Goal: Task Accomplishment & Management: Manage account settings

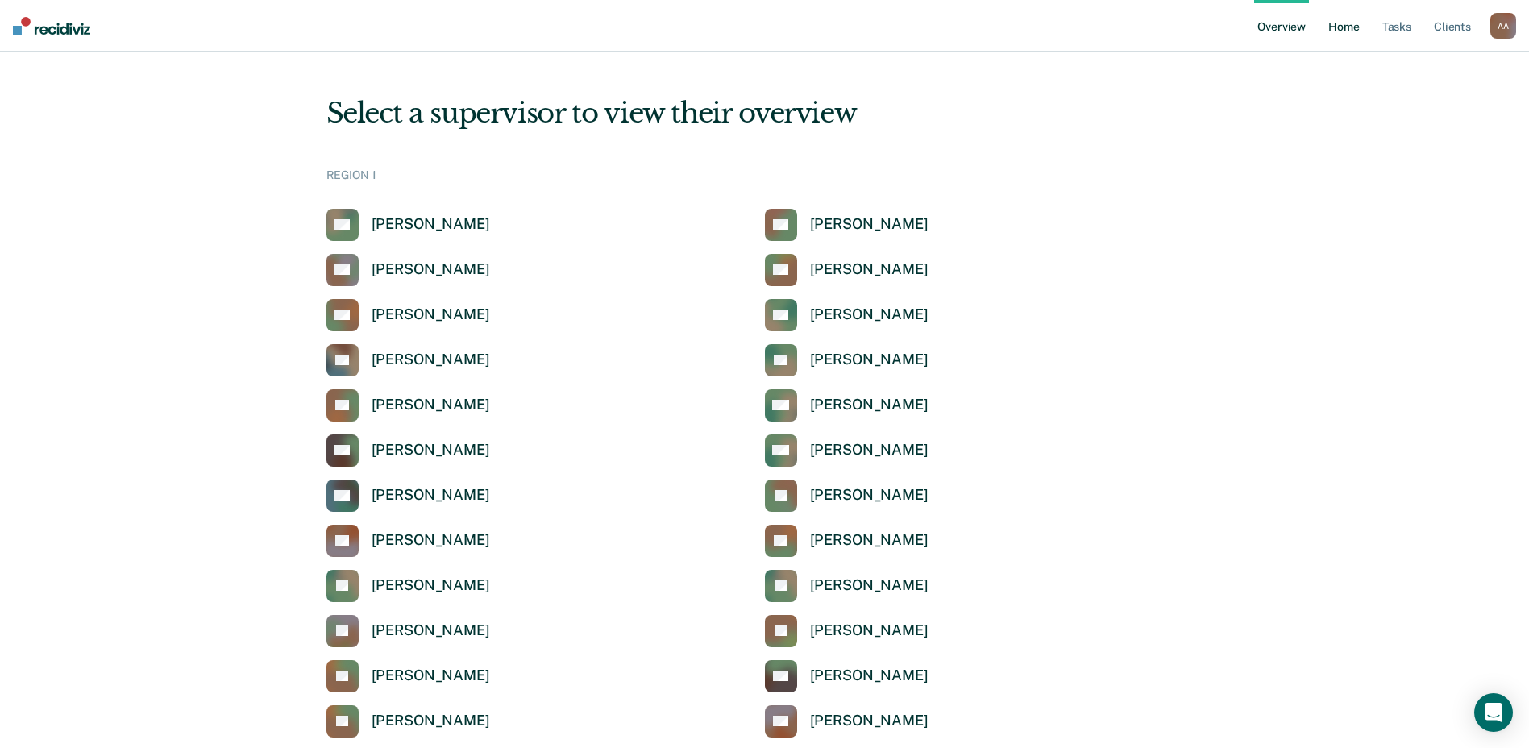
click at [765, 35] on link "Home" at bounding box center [1343, 26] width 37 height 52
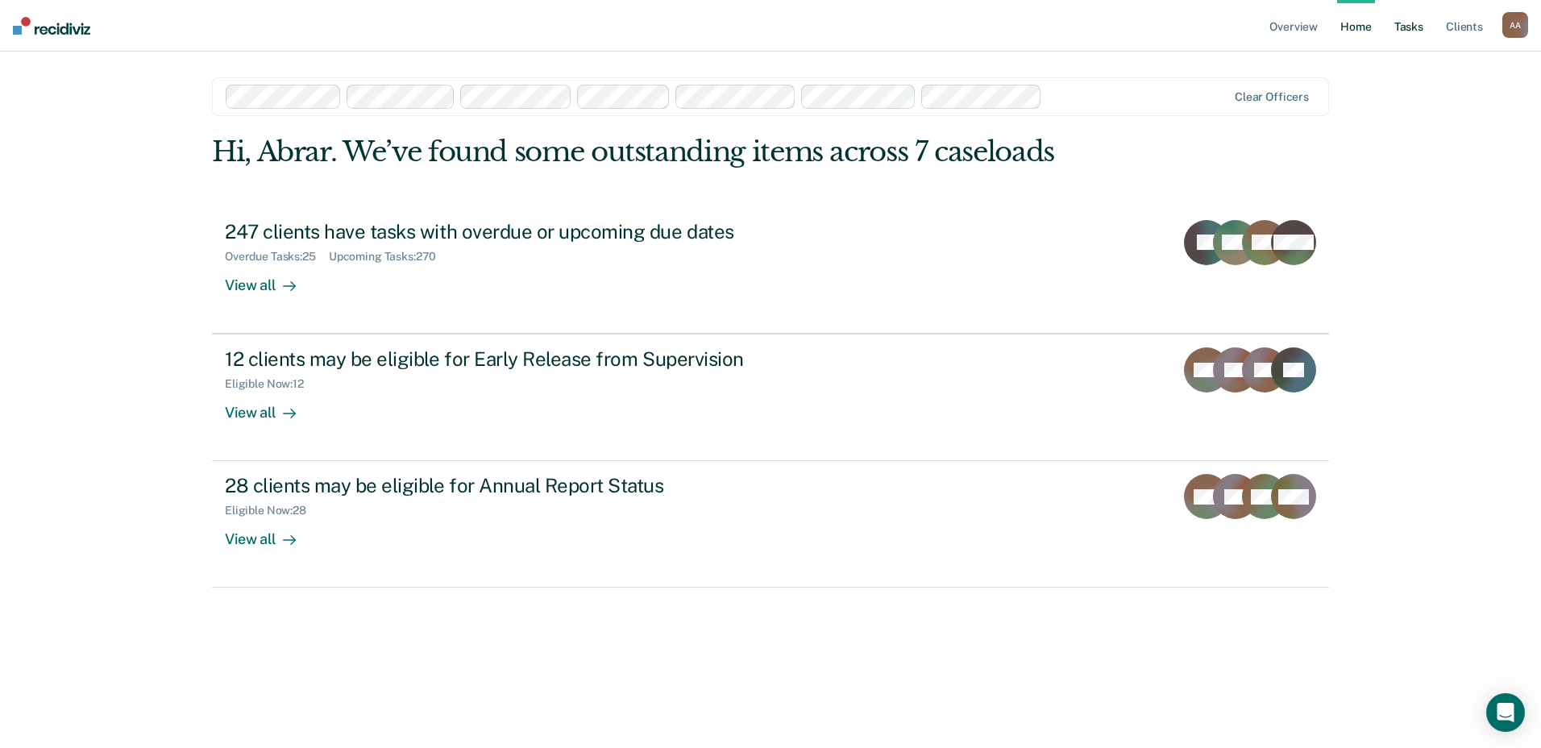
click at [765, 22] on link "Tasks" at bounding box center [1408, 26] width 35 height 52
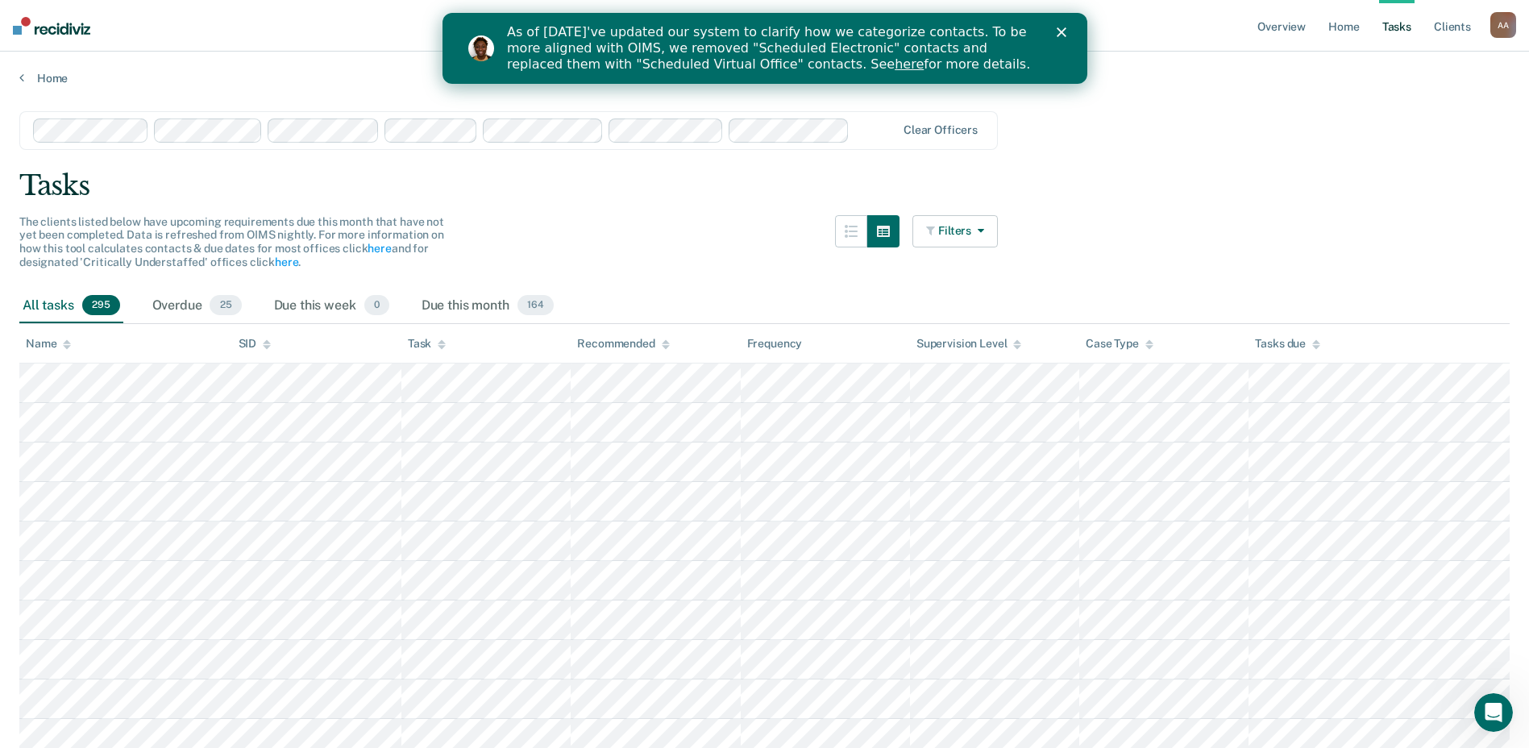
click at [765, 218] on button "Filters" at bounding box center [954, 231] width 85 height 32
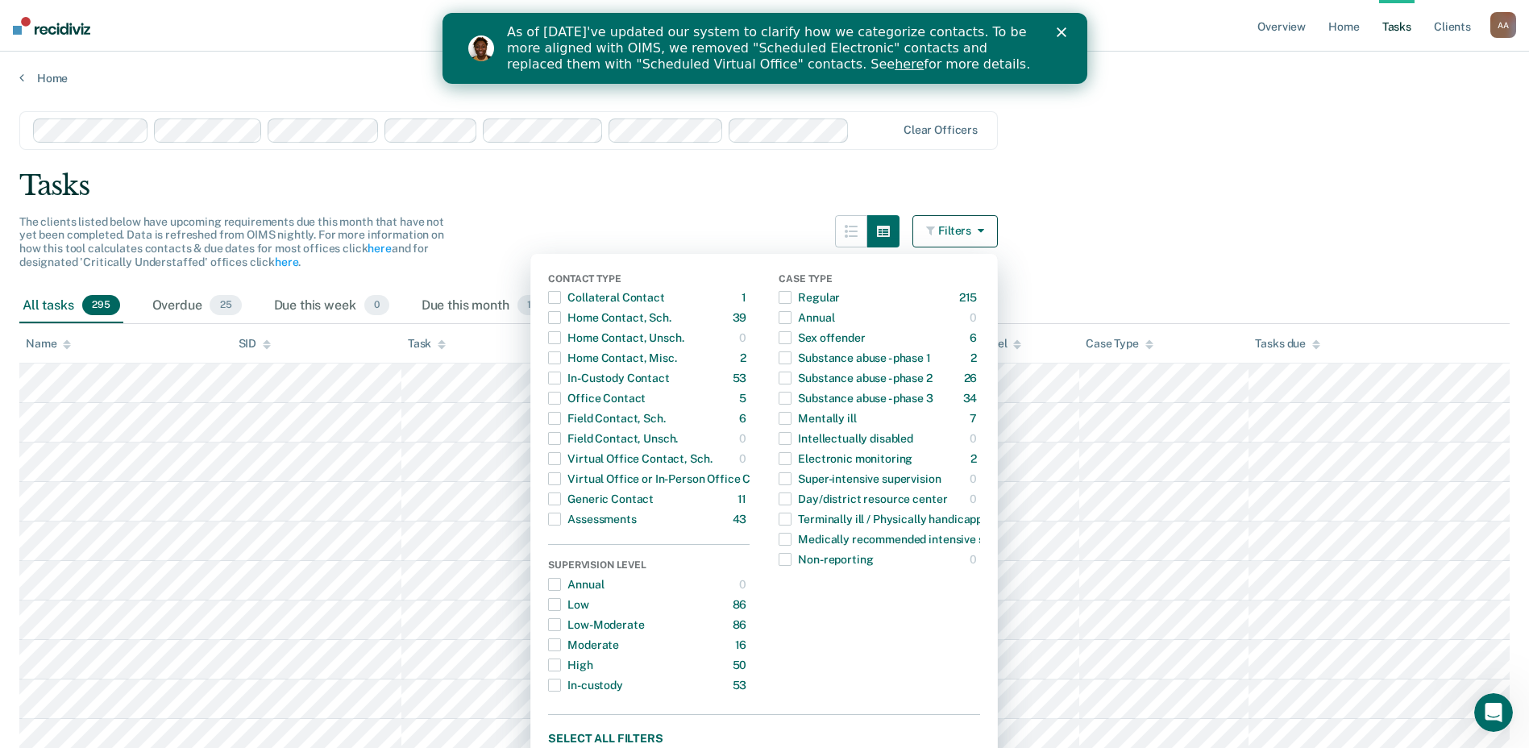
click at [765, 180] on div "Tasks" at bounding box center [764, 185] width 1490 height 33
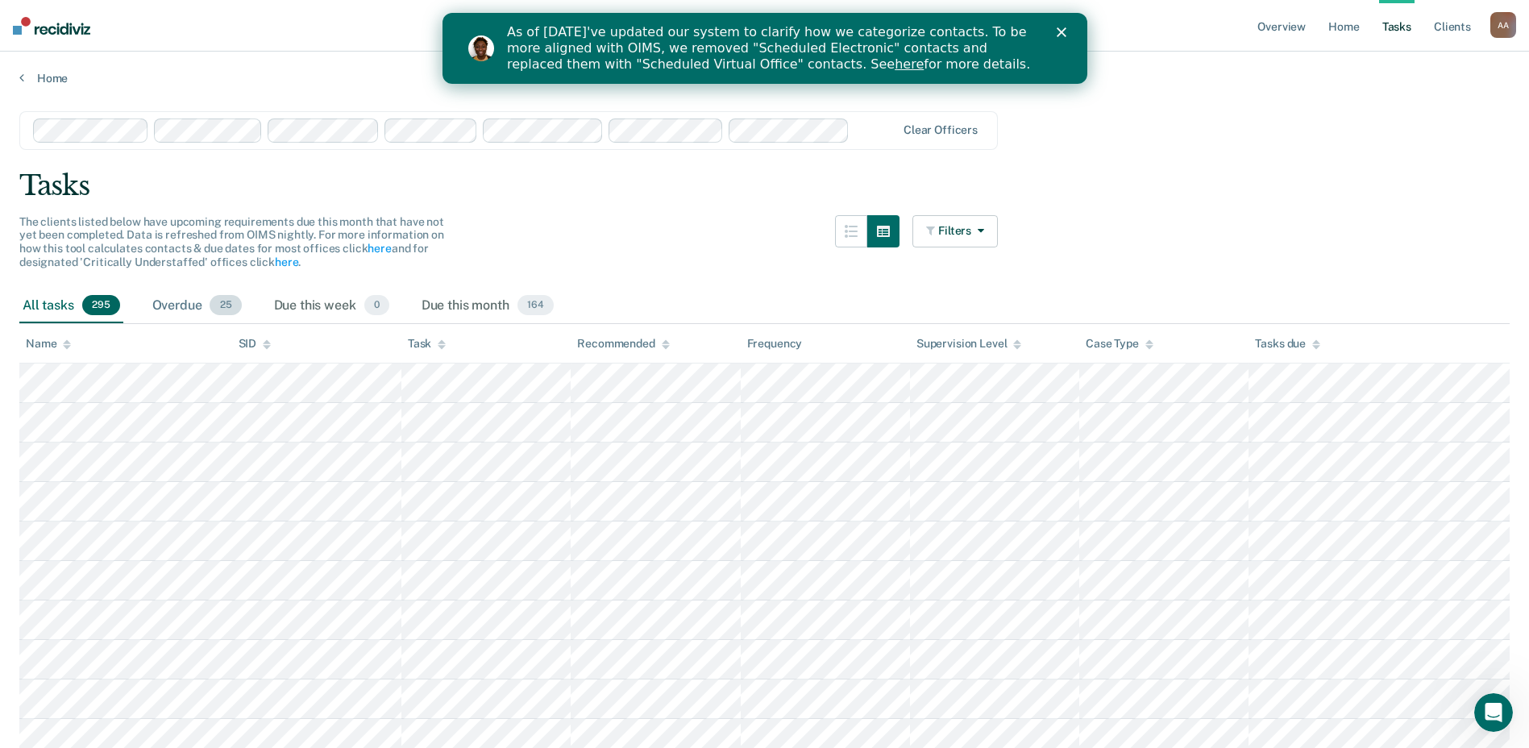
click at [181, 316] on div "Overdue 25" at bounding box center [197, 306] width 96 height 35
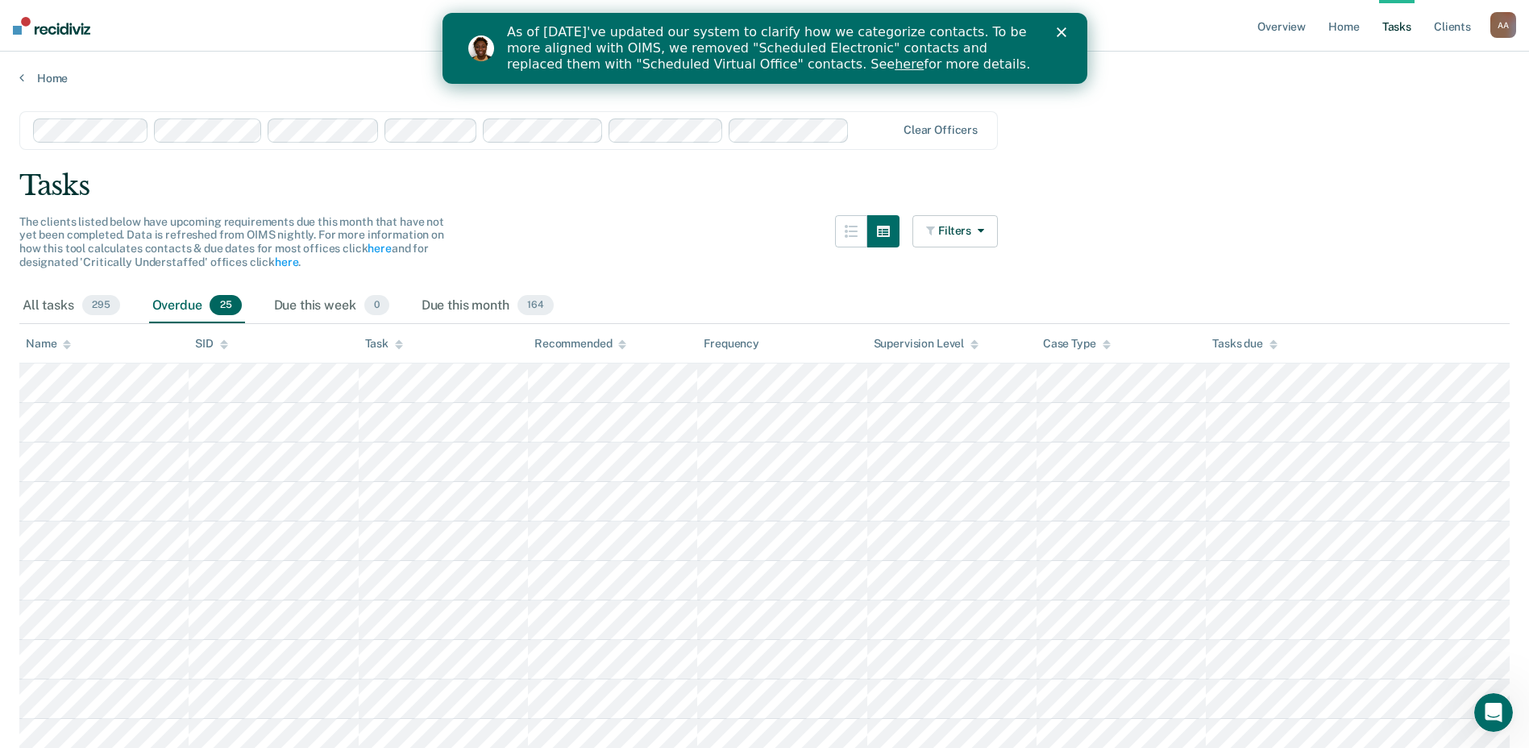
click at [765, 36] on div "Close" at bounding box center [1064, 32] width 16 height 10
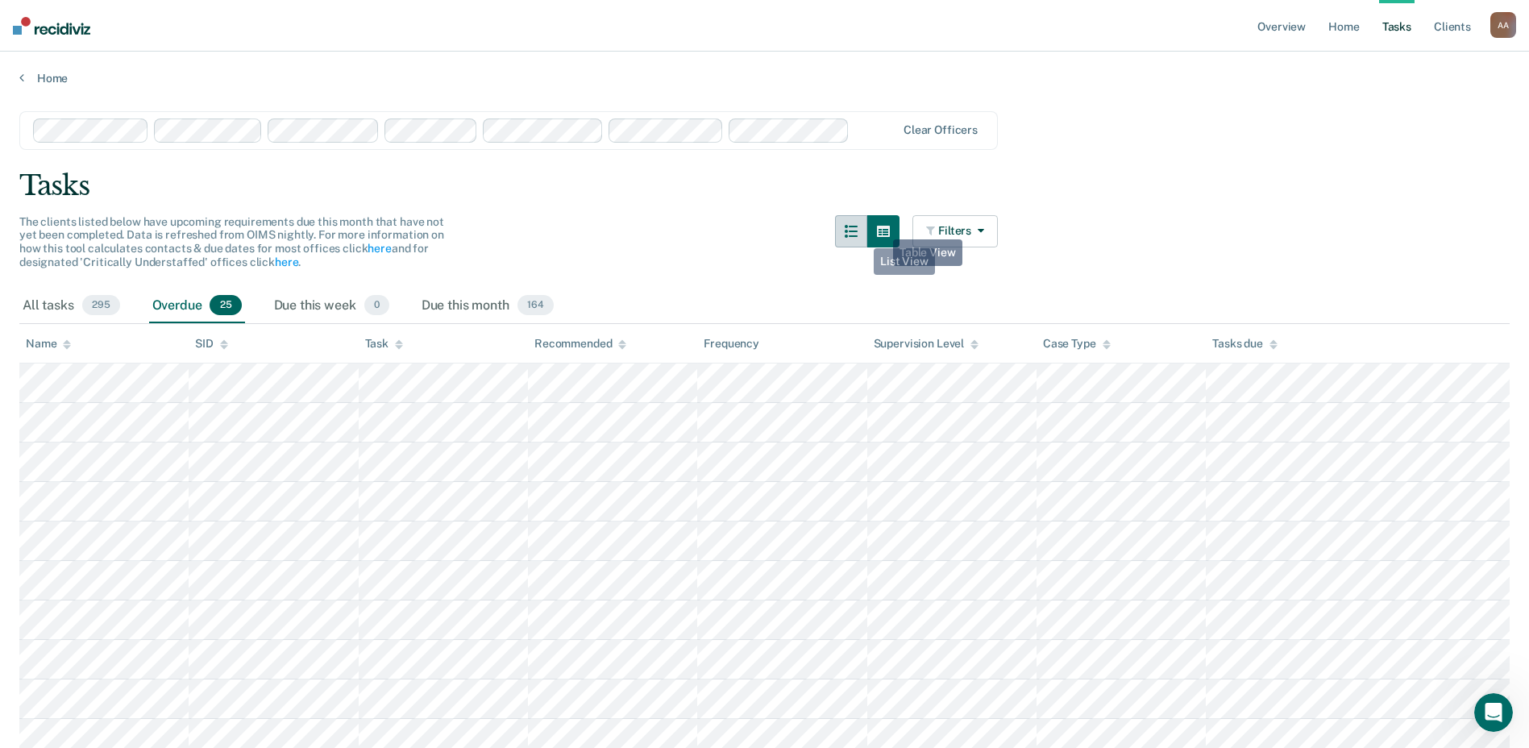
click at [765, 243] on button "button" at bounding box center [851, 231] width 32 height 32
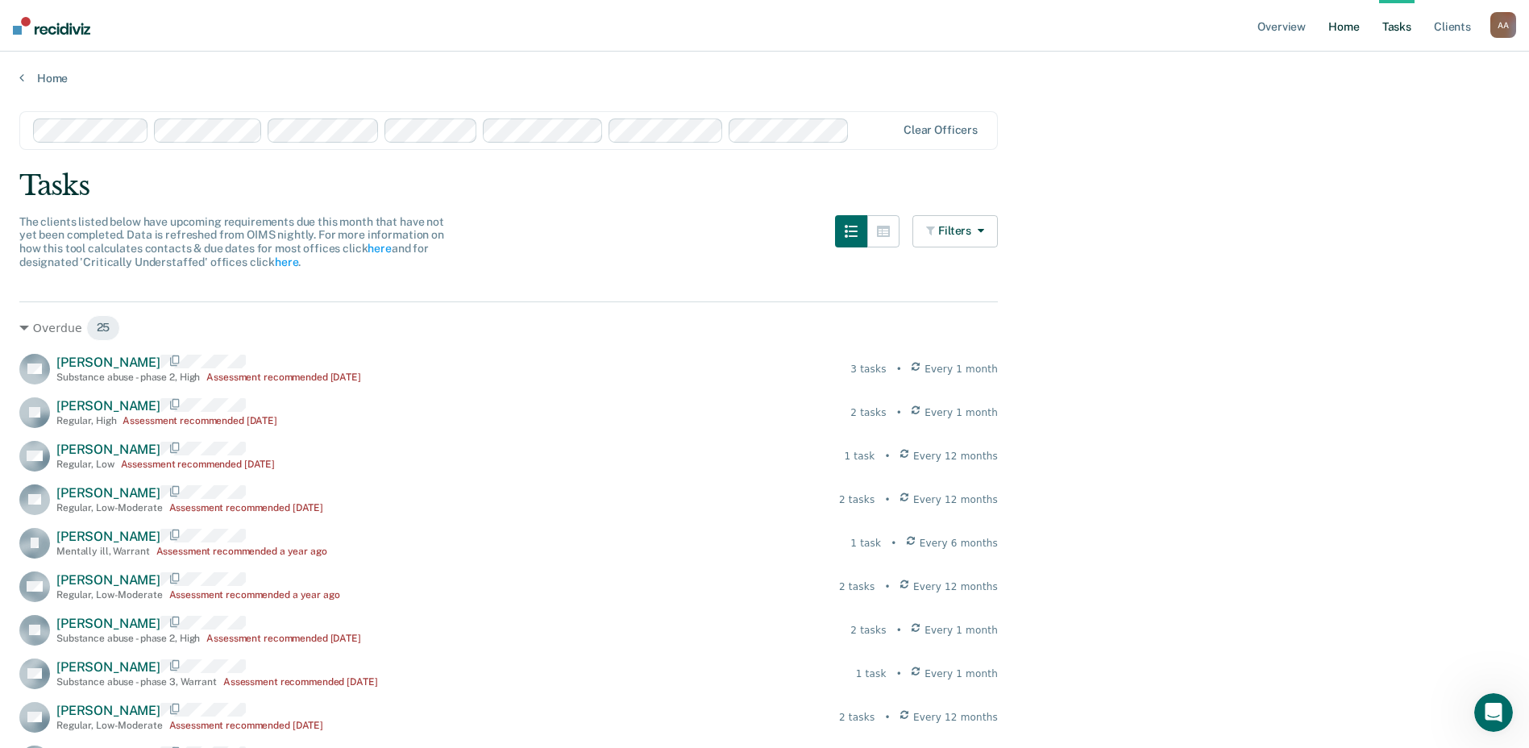
click at [765, 19] on link "Home" at bounding box center [1343, 26] width 37 height 52
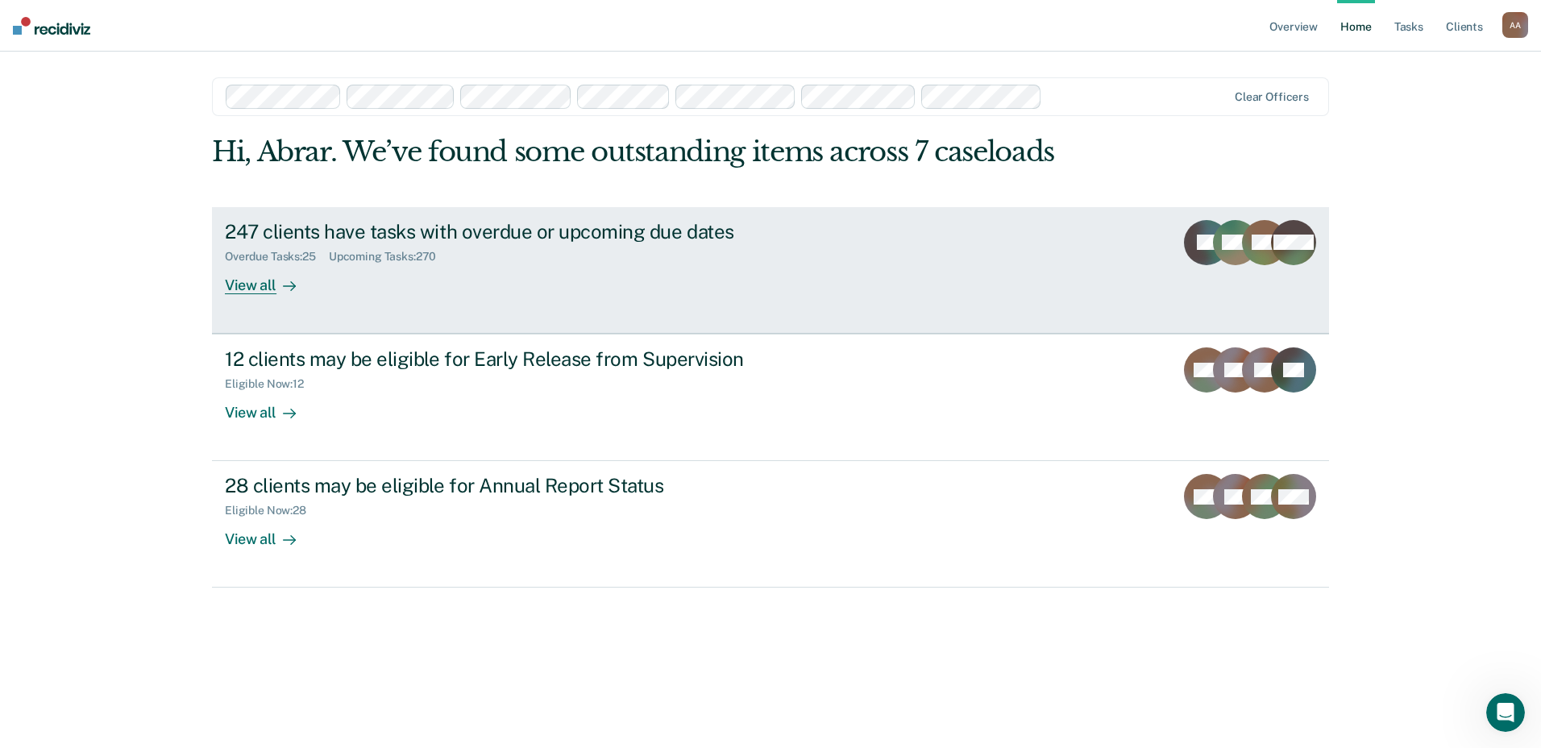
click at [242, 288] on div "View all" at bounding box center [270, 278] width 90 height 31
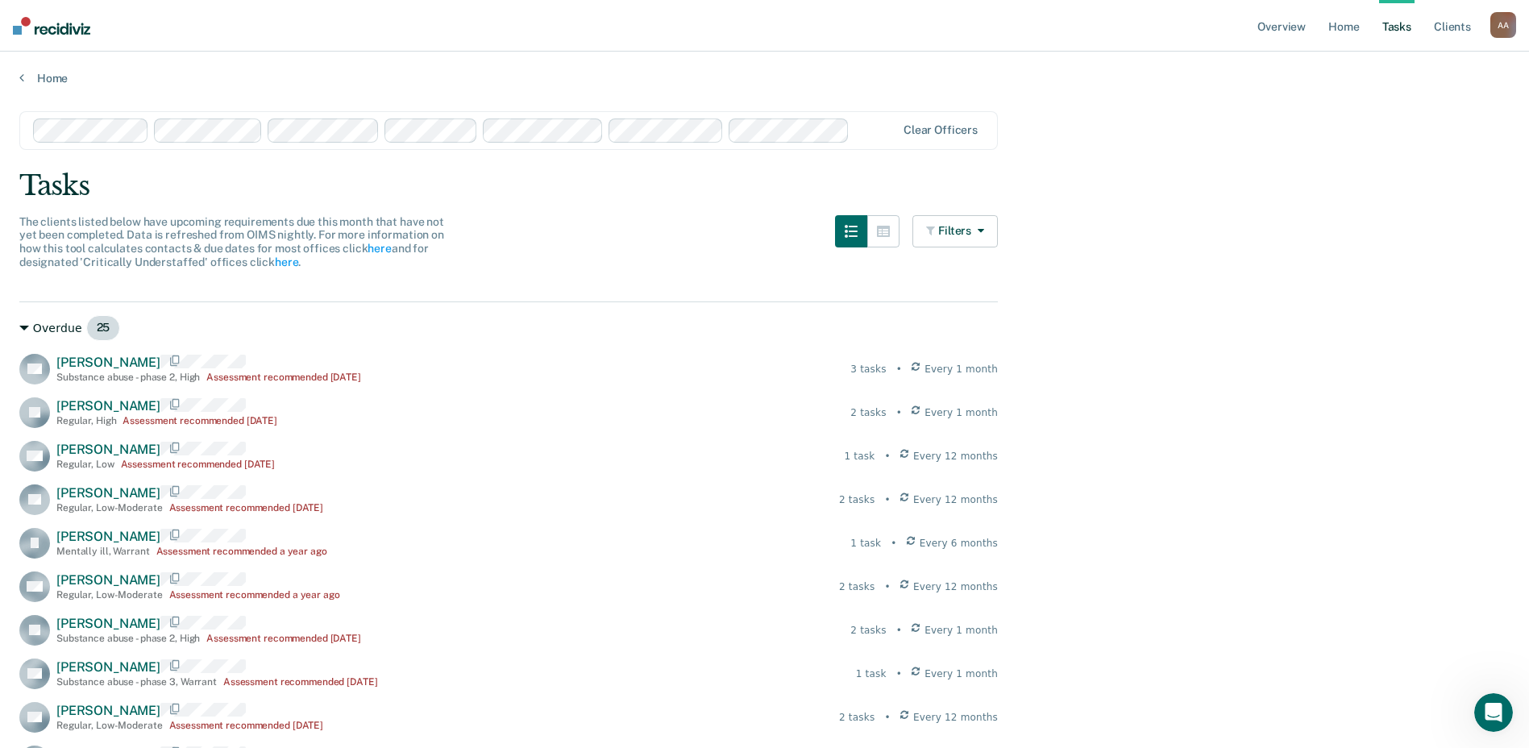
click at [31, 332] on div "Overdue 25" at bounding box center [508, 328] width 979 height 26
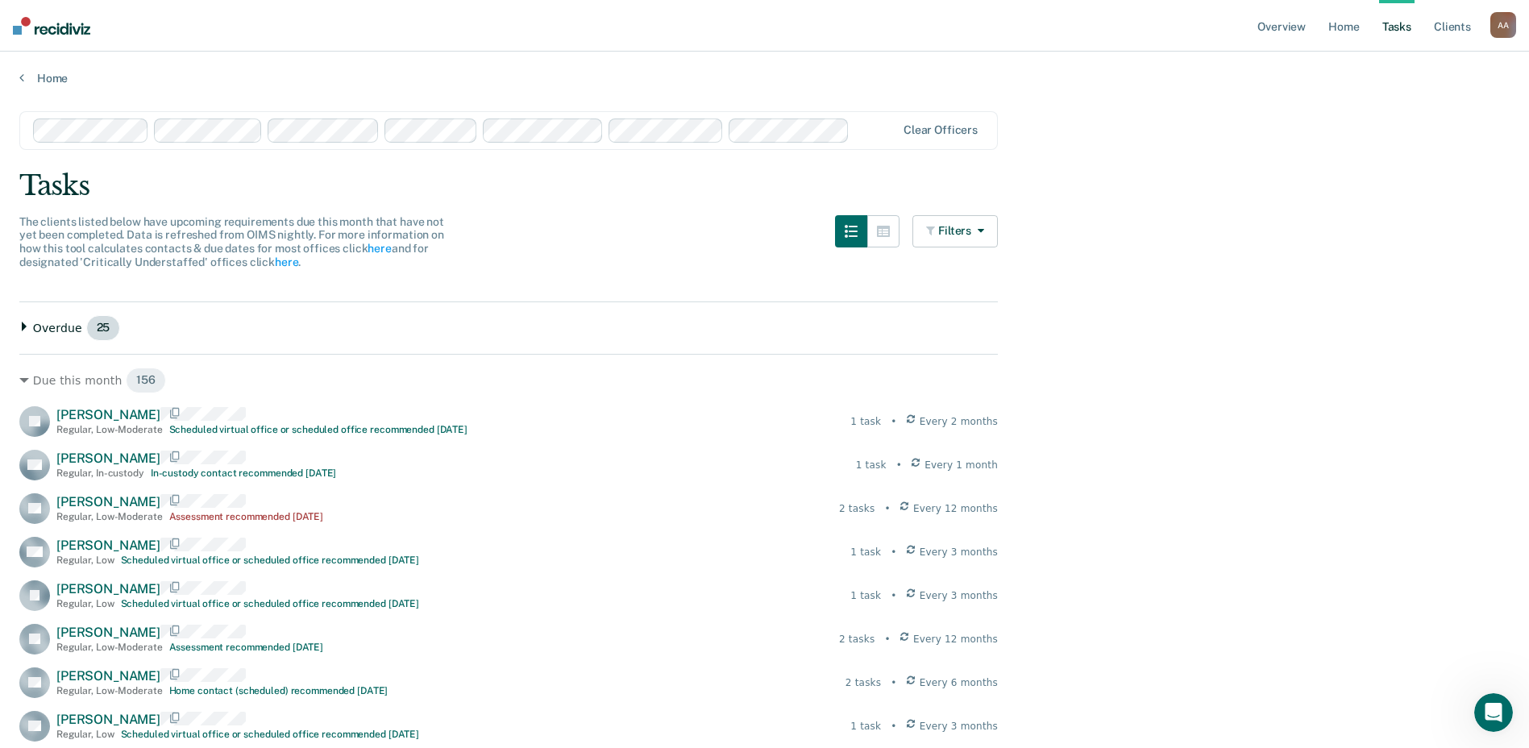
click at [31, 332] on div "Overdue 25" at bounding box center [508, 328] width 979 height 26
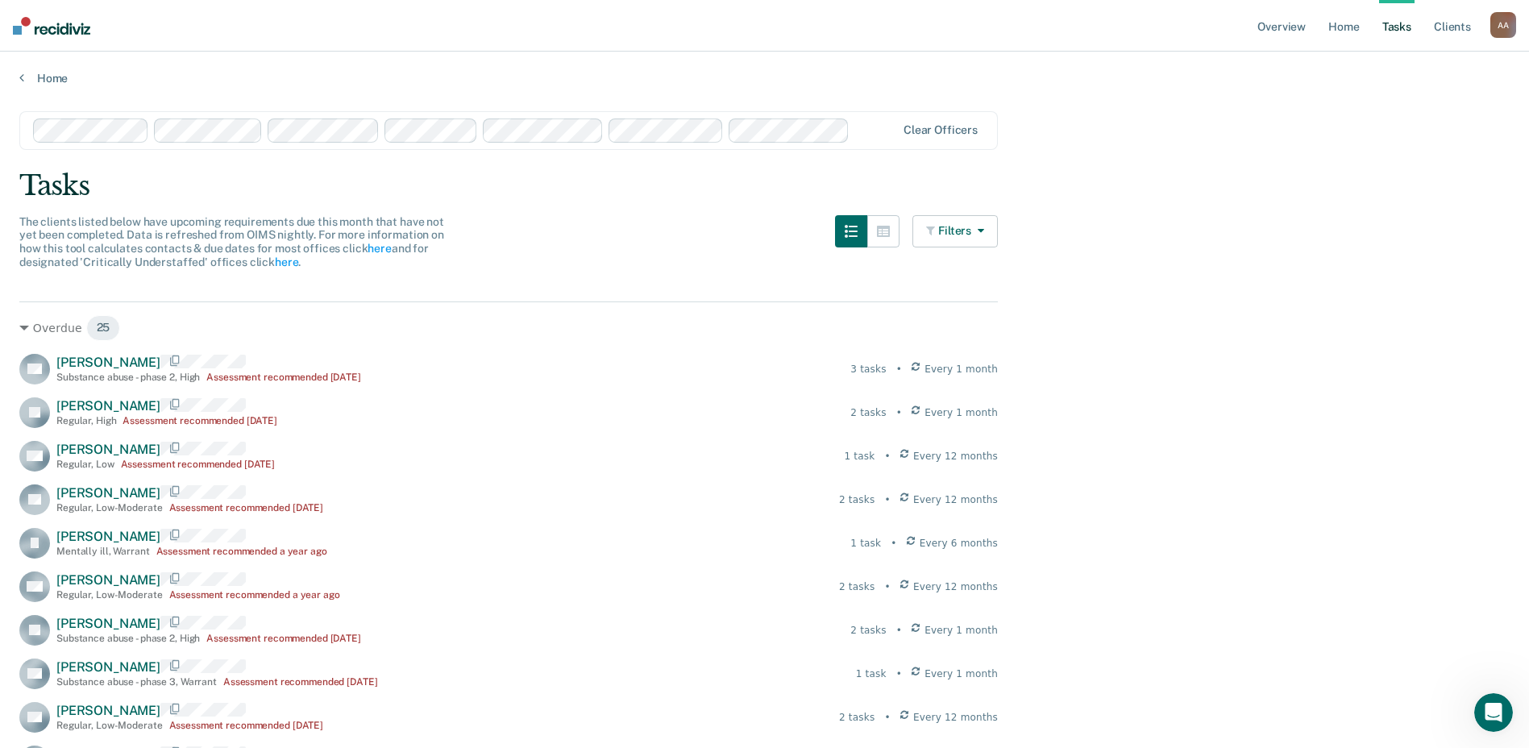
click at [765, 219] on button "Filters" at bounding box center [954, 231] width 85 height 32
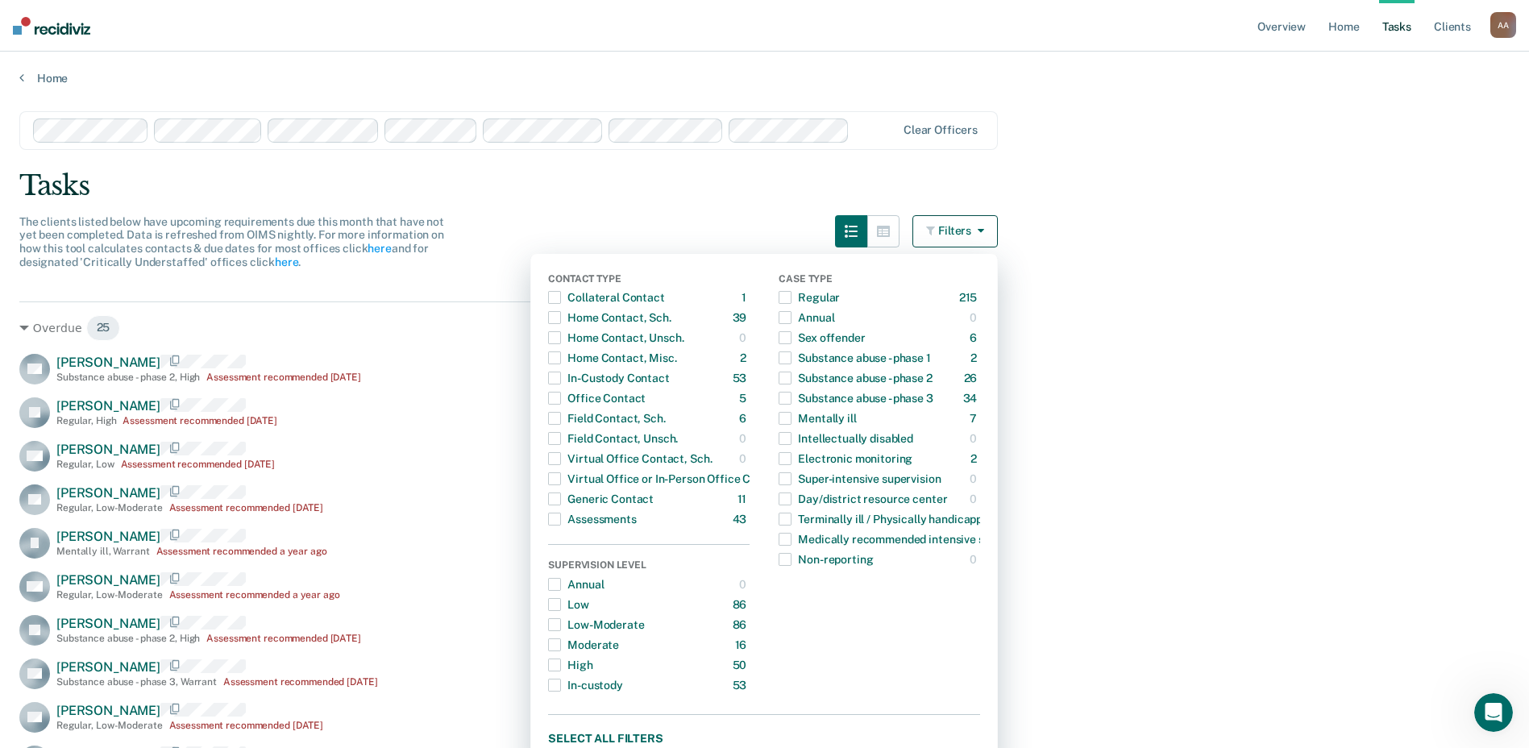
click at [765, 231] on icon "button" at bounding box center [977, 230] width 13 height 11
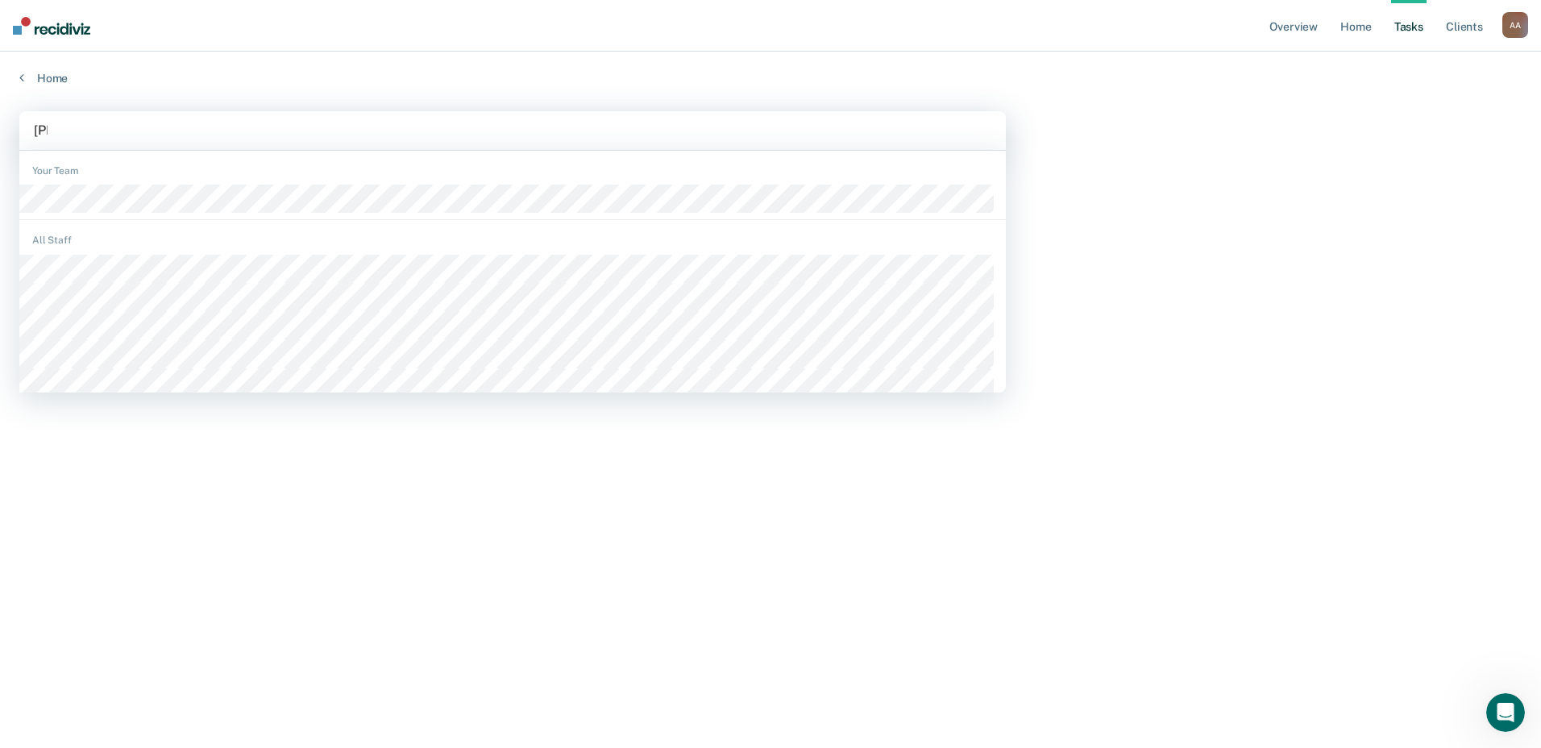
type input "[PERSON_NAME]"
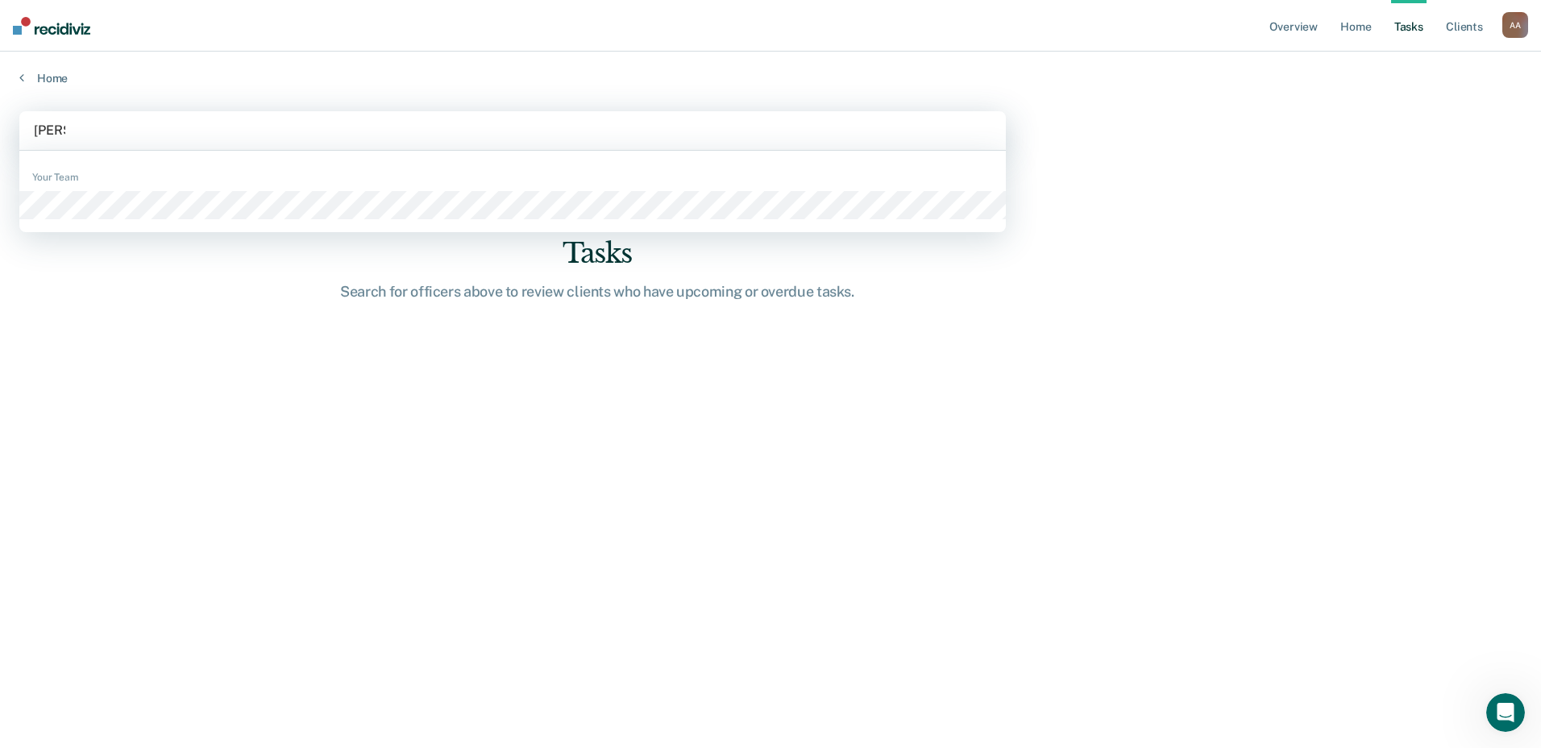
click at [297, 222] on div "Your Team" at bounding box center [512, 191] width 987 height 69
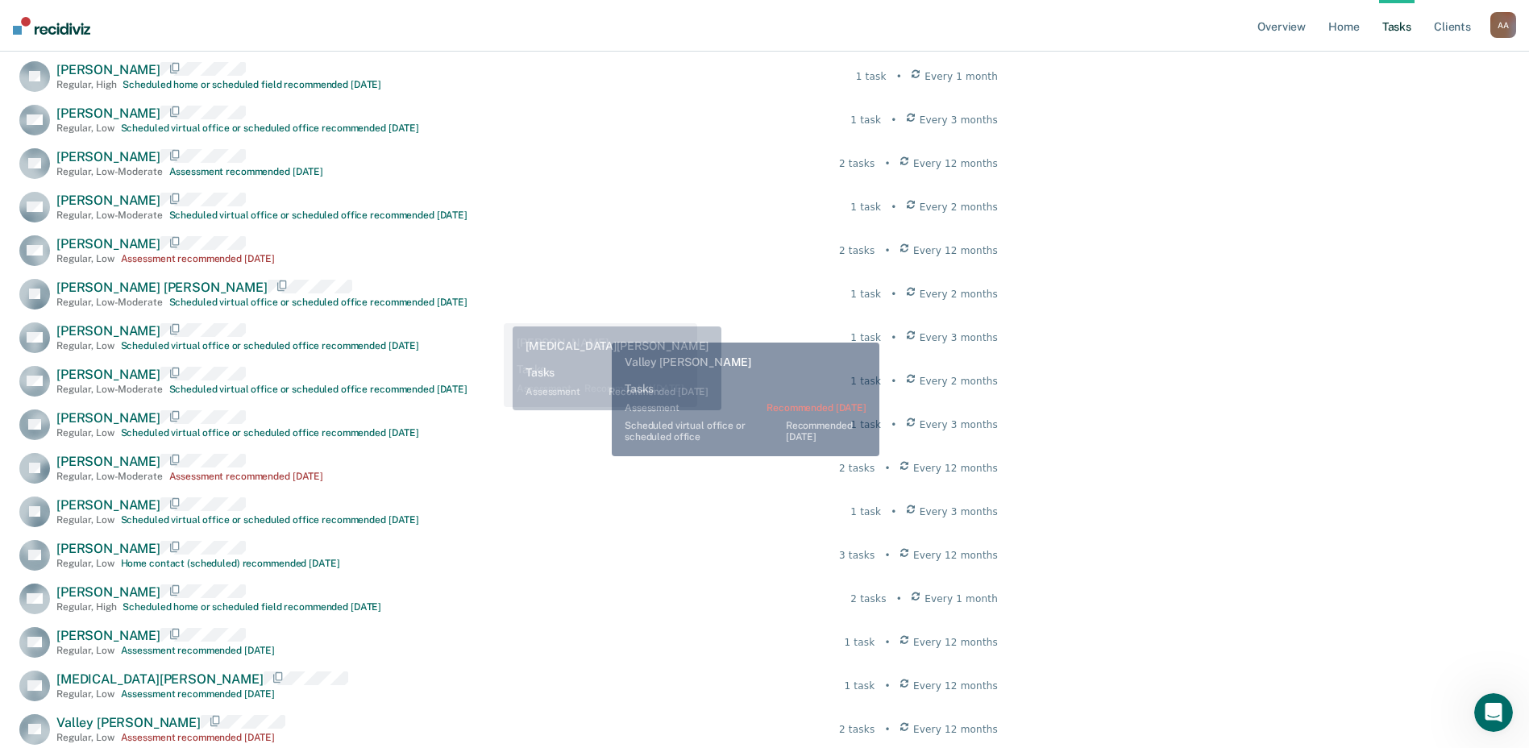
scroll to position [645, 0]
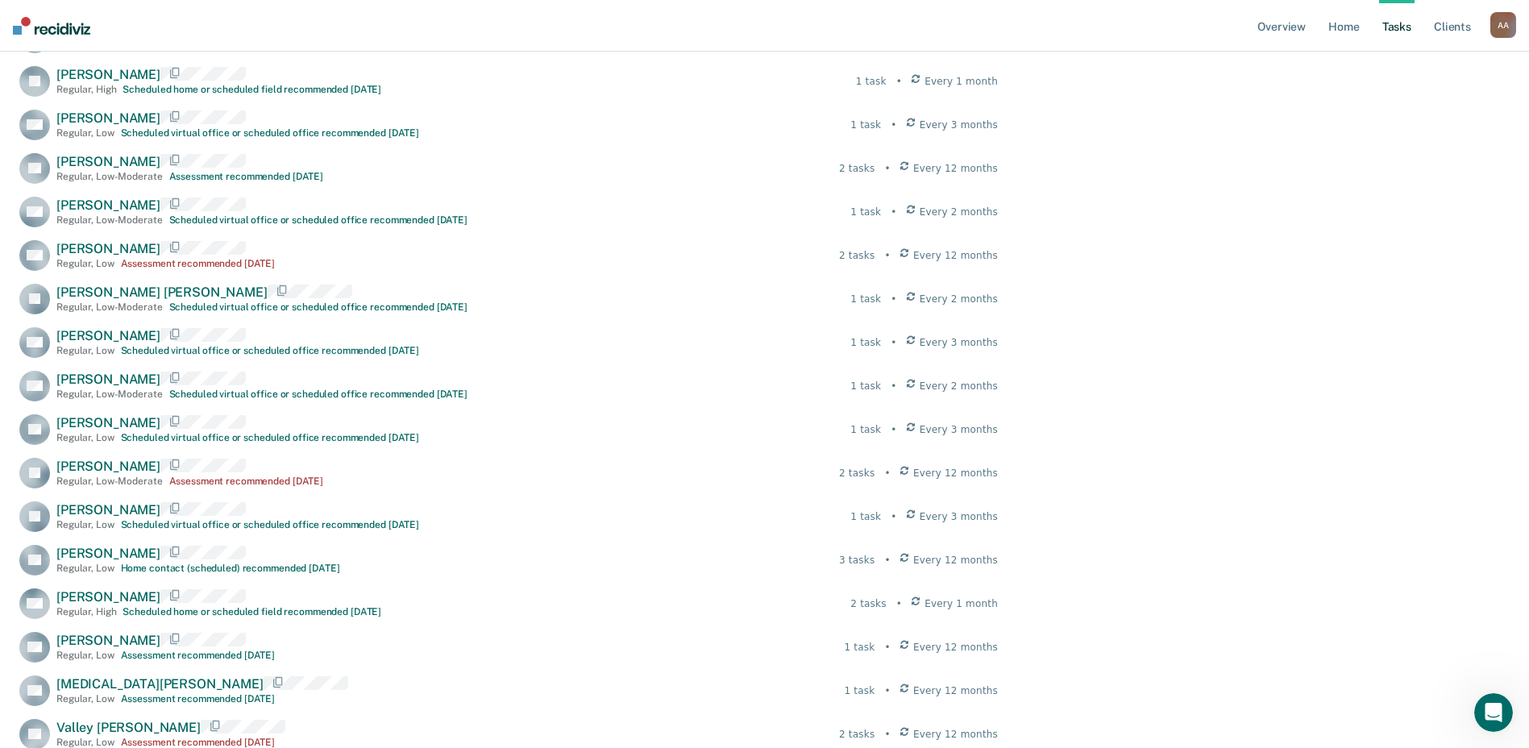
click at [765, 215] on main "Clear officers Tasks The clients listed below have upcoming requirements due th…" at bounding box center [764, 499] width 1529 height 2117
click at [765, 231] on main "Clear officers Tasks The clients listed below have upcoming requirements due th…" at bounding box center [764, 499] width 1529 height 2117
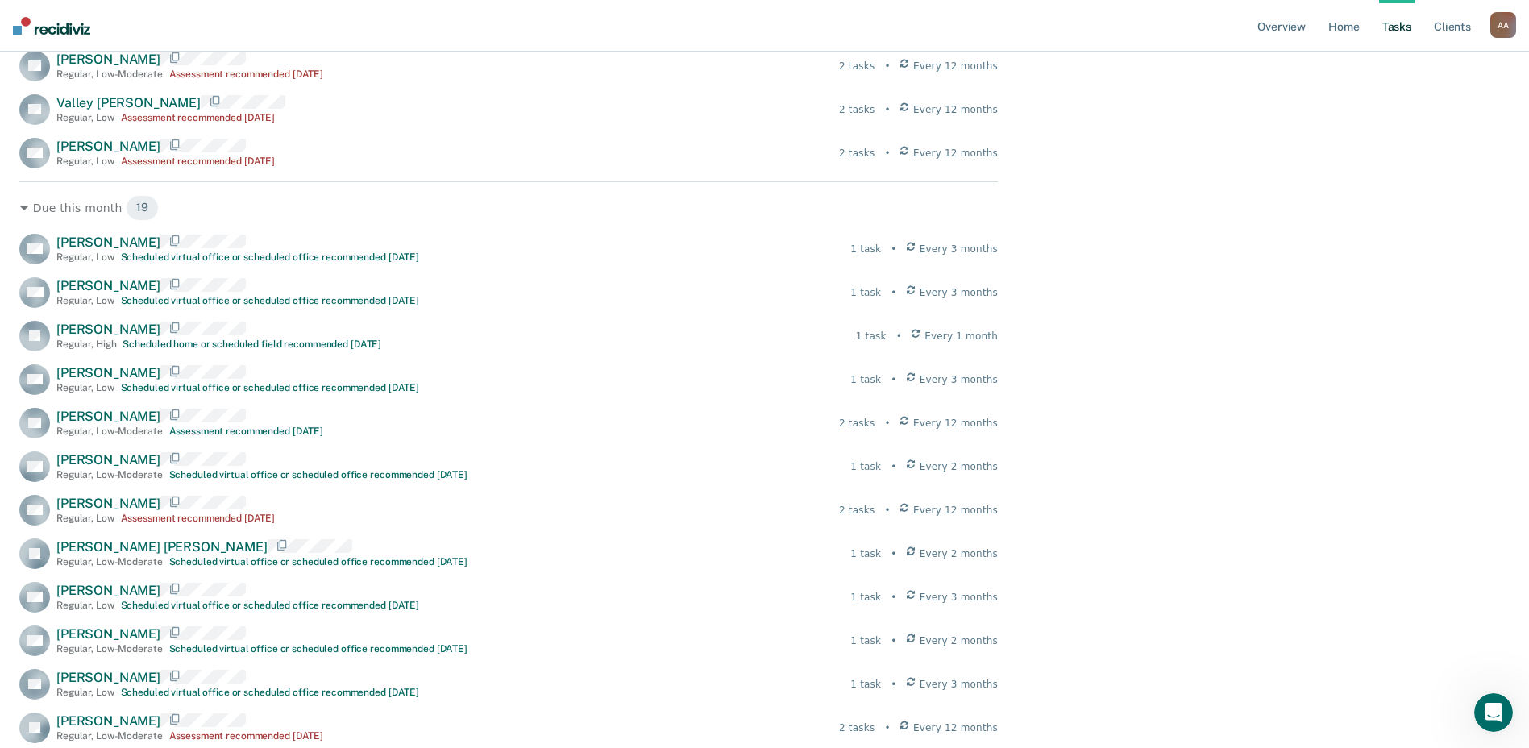
scroll to position [0, 0]
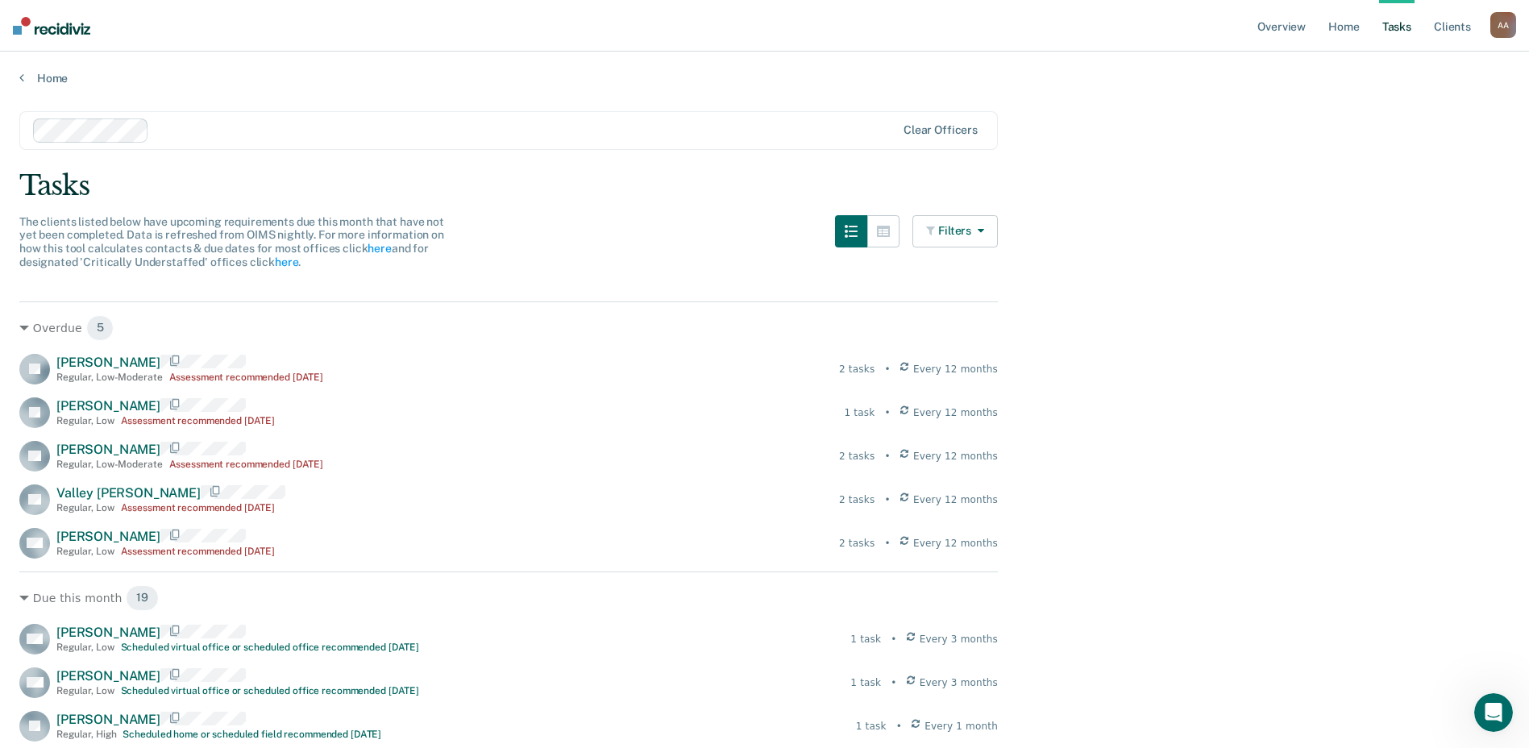
click at [765, 238] on button "Filters" at bounding box center [954, 231] width 85 height 32
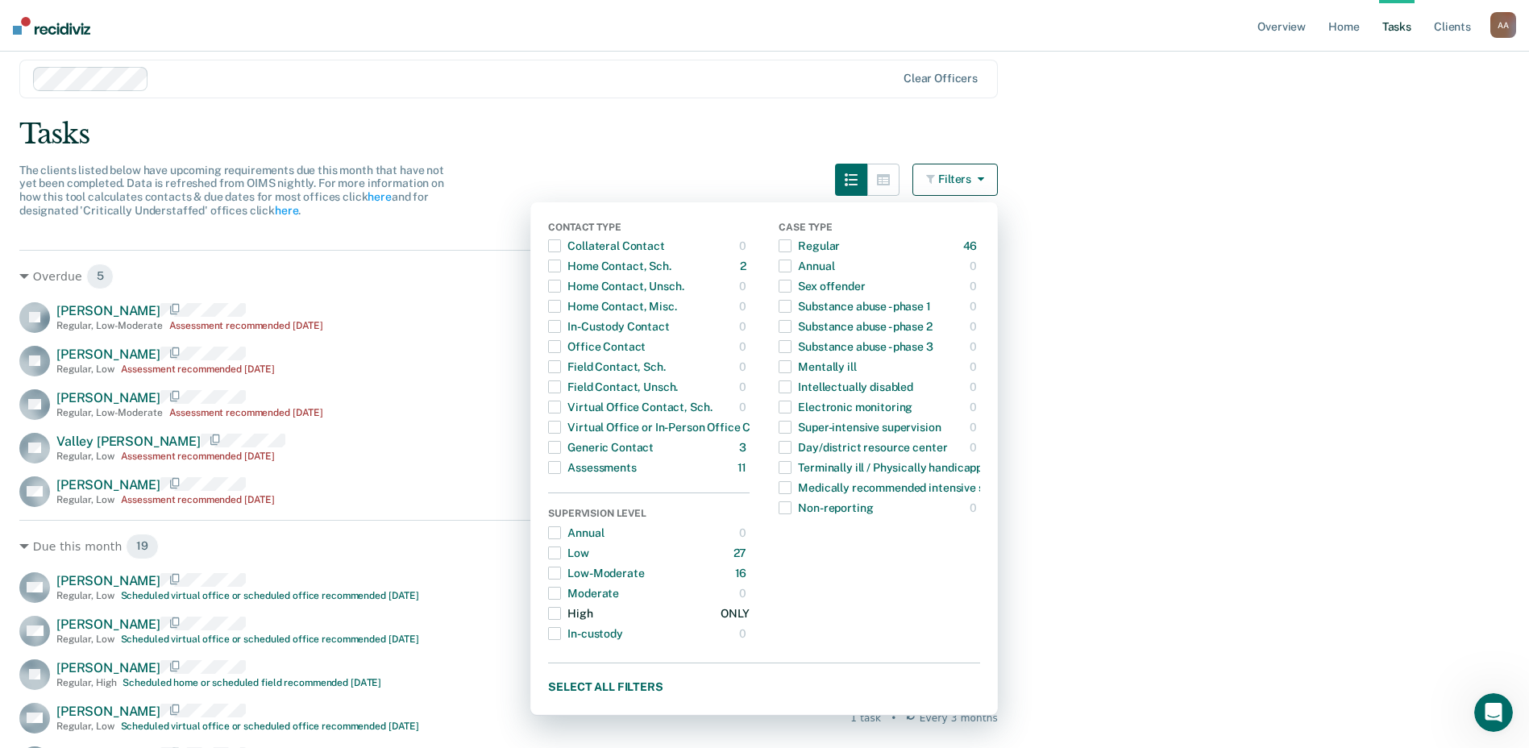
scroll to position [81, 0]
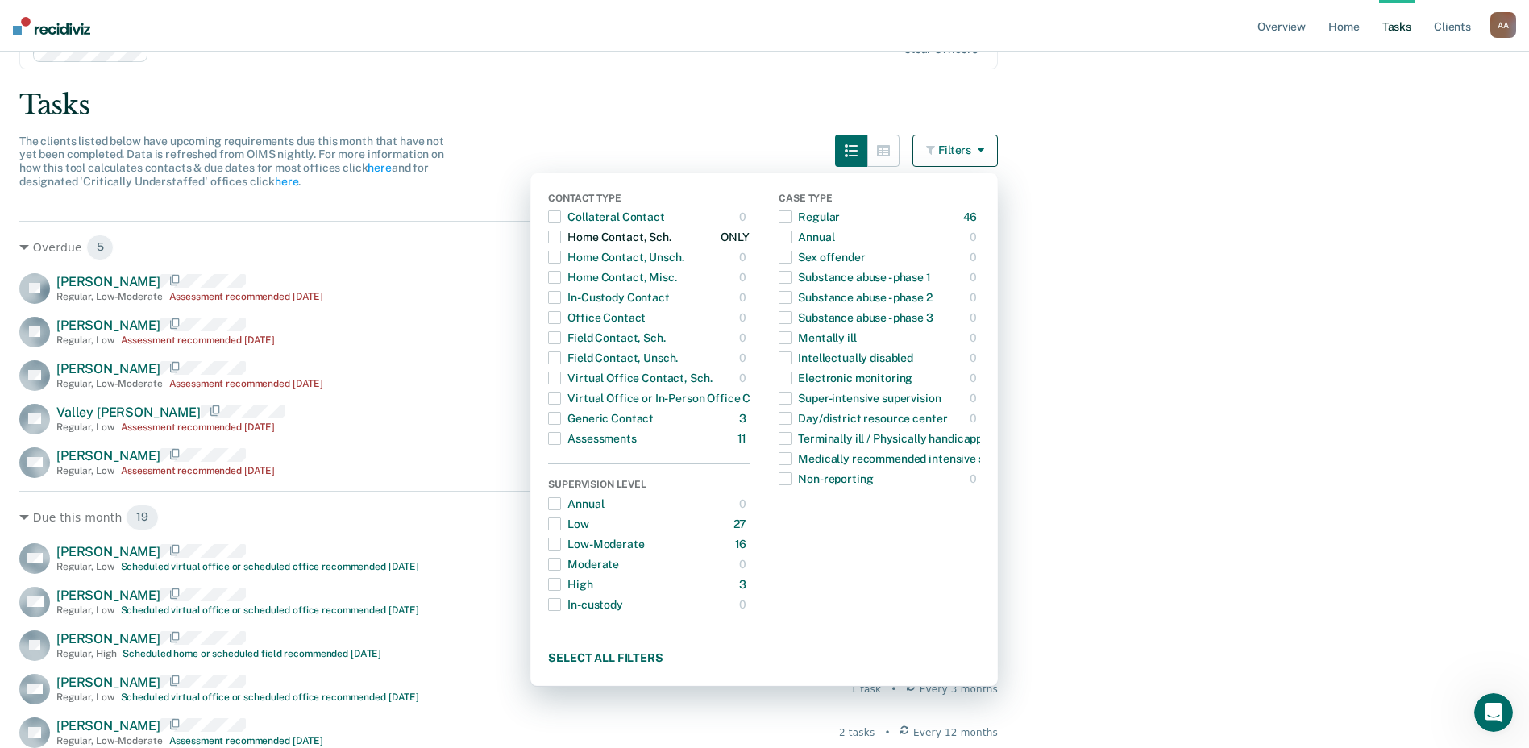
click at [559, 241] on span "button" at bounding box center [554, 237] width 13 height 13
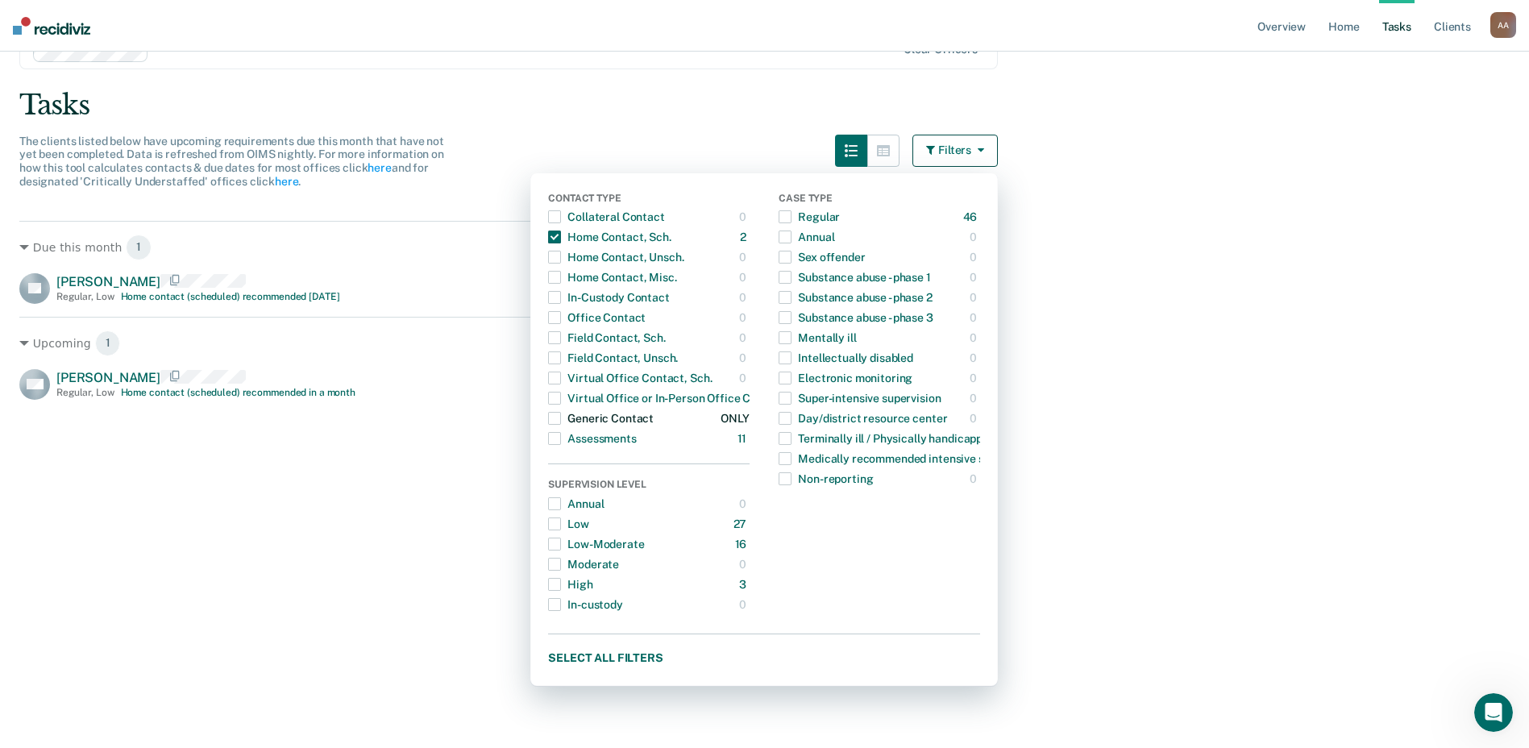
click at [561, 418] on span "button" at bounding box center [554, 418] width 13 height 13
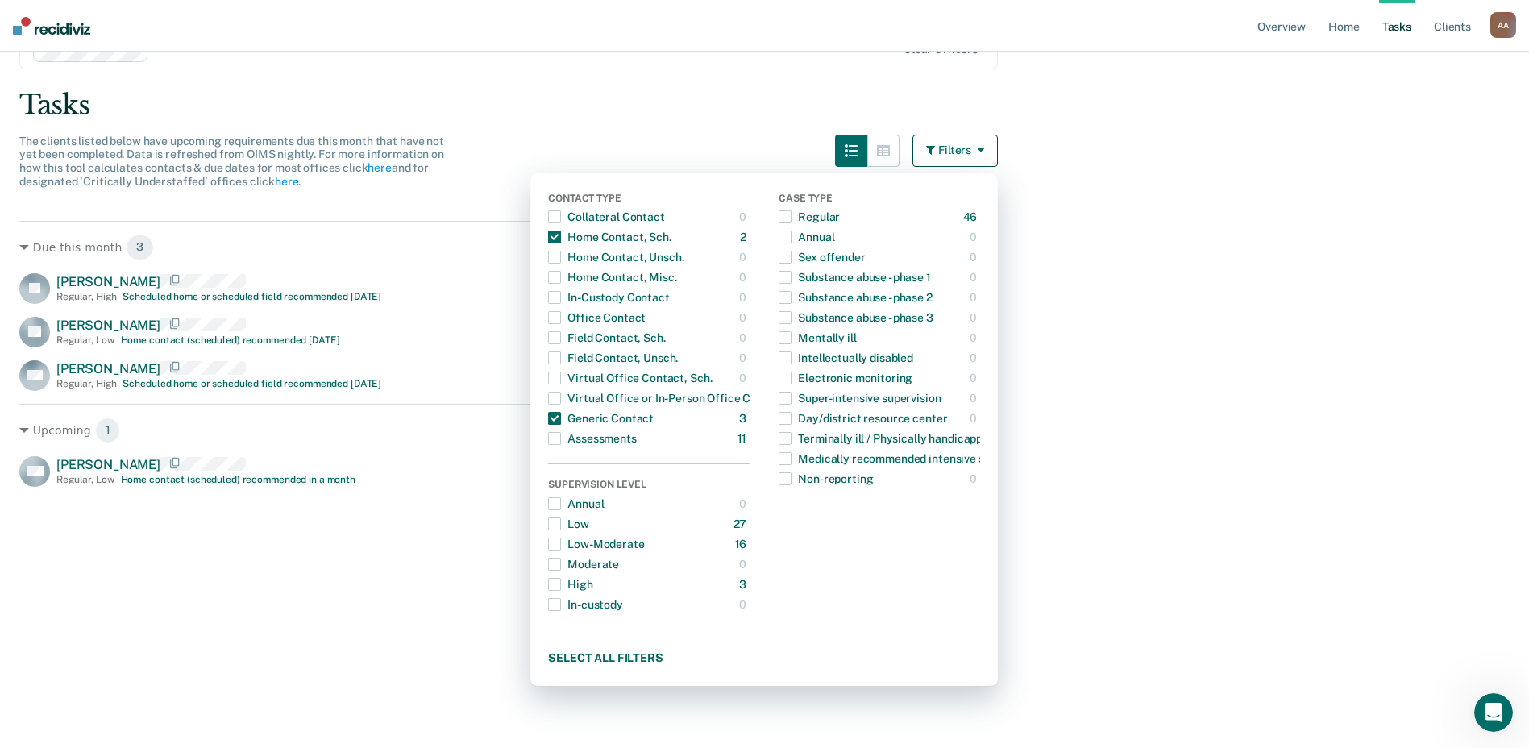
click at [765, 536] on main "Clear officers Tasks The clients listed below have upcoming requirements due th…" at bounding box center [764, 334] width 1529 height 658
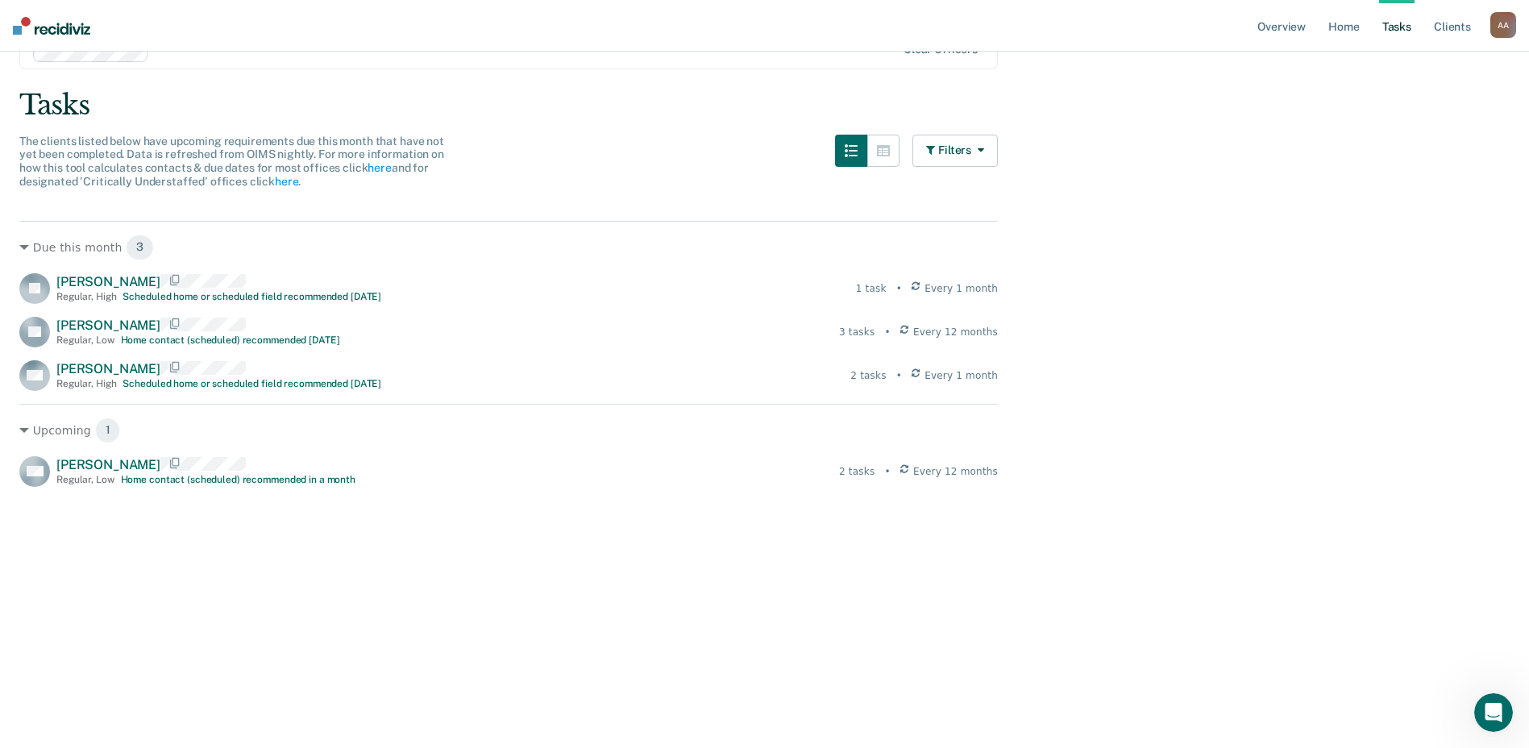
click at [765, 366] on main "Clear officers Tasks The clients listed below have upcoming requirements due th…" at bounding box center [764, 334] width 1529 height 658
click at [765, 465] on main "Clear officers Tasks The clients listed below have upcoming requirements due th…" at bounding box center [764, 334] width 1529 height 658
click at [298, 585] on div "Due this month 3 [PERSON_NAME] Regular , High Scheduled home or scheduled field…" at bounding box center [508, 504] width 979 height 567
click at [688, 555] on div "Due this month 3 [PERSON_NAME] Regular , High Scheduled home or scheduled field…" at bounding box center [508, 504] width 979 height 567
drag, startPoint x: 588, startPoint y: 568, endPoint x: 521, endPoint y: 571, distance: 66.9
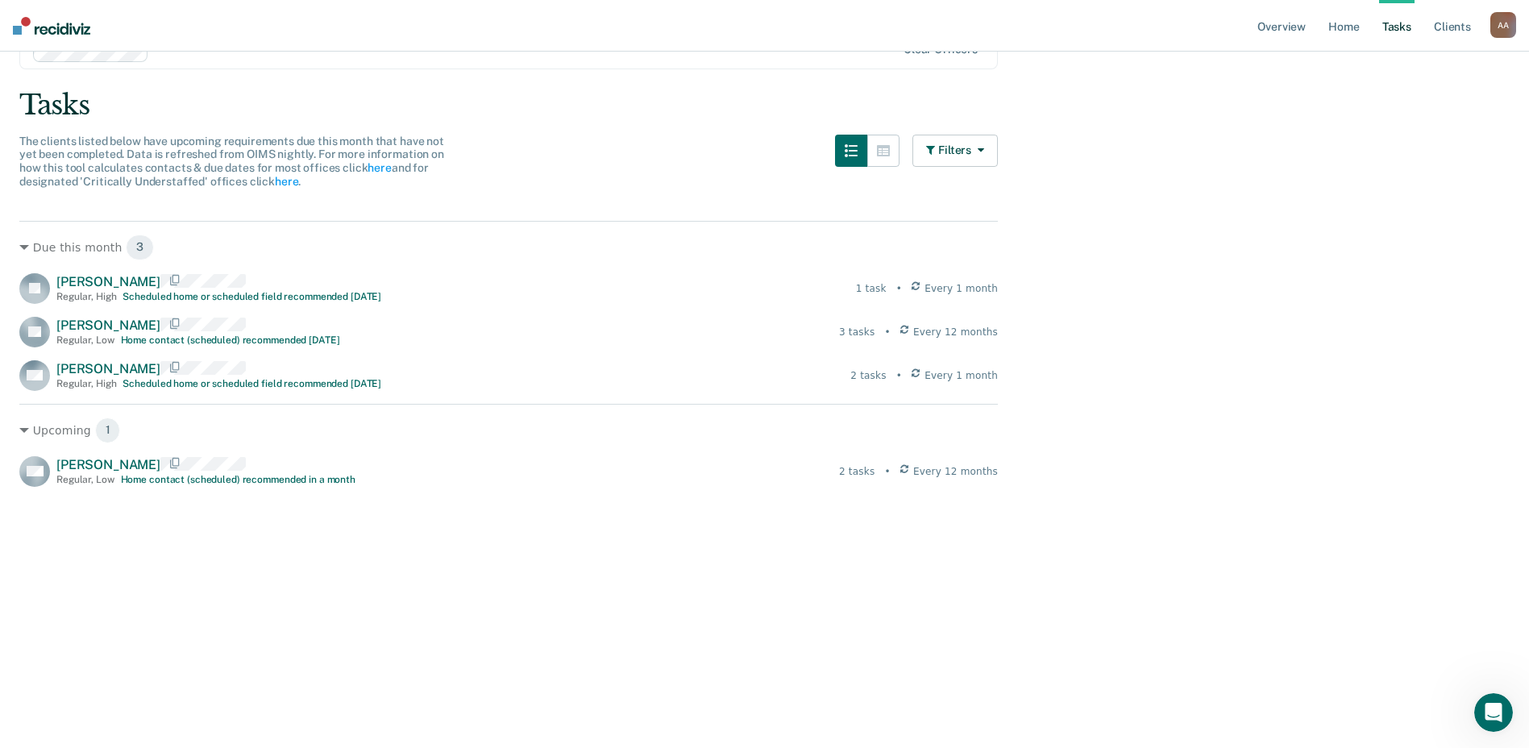
click at [584, 569] on div "Due this month 3 [PERSON_NAME] Regular , High Scheduled home or scheduled field…" at bounding box center [508, 504] width 979 height 567
click at [309, 563] on div "Due this month 3 [PERSON_NAME] Regular , High Scheduled home or scheduled field…" at bounding box center [508, 504] width 979 height 567
click at [214, 522] on div "Due this month 3 [PERSON_NAME] Regular , High Scheduled home or scheduled field…" at bounding box center [508, 504] width 979 height 567
click at [507, 639] on div "Due this month 3 [PERSON_NAME] Regular , High Scheduled home or scheduled field…" at bounding box center [508, 504] width 979 height 567
click at [318, 658] on div "Due this month 3 [PERSON_NAME] Regular , High Scheduled home or scheduled field…" at bounding box center [508, 504] width 979 height 567
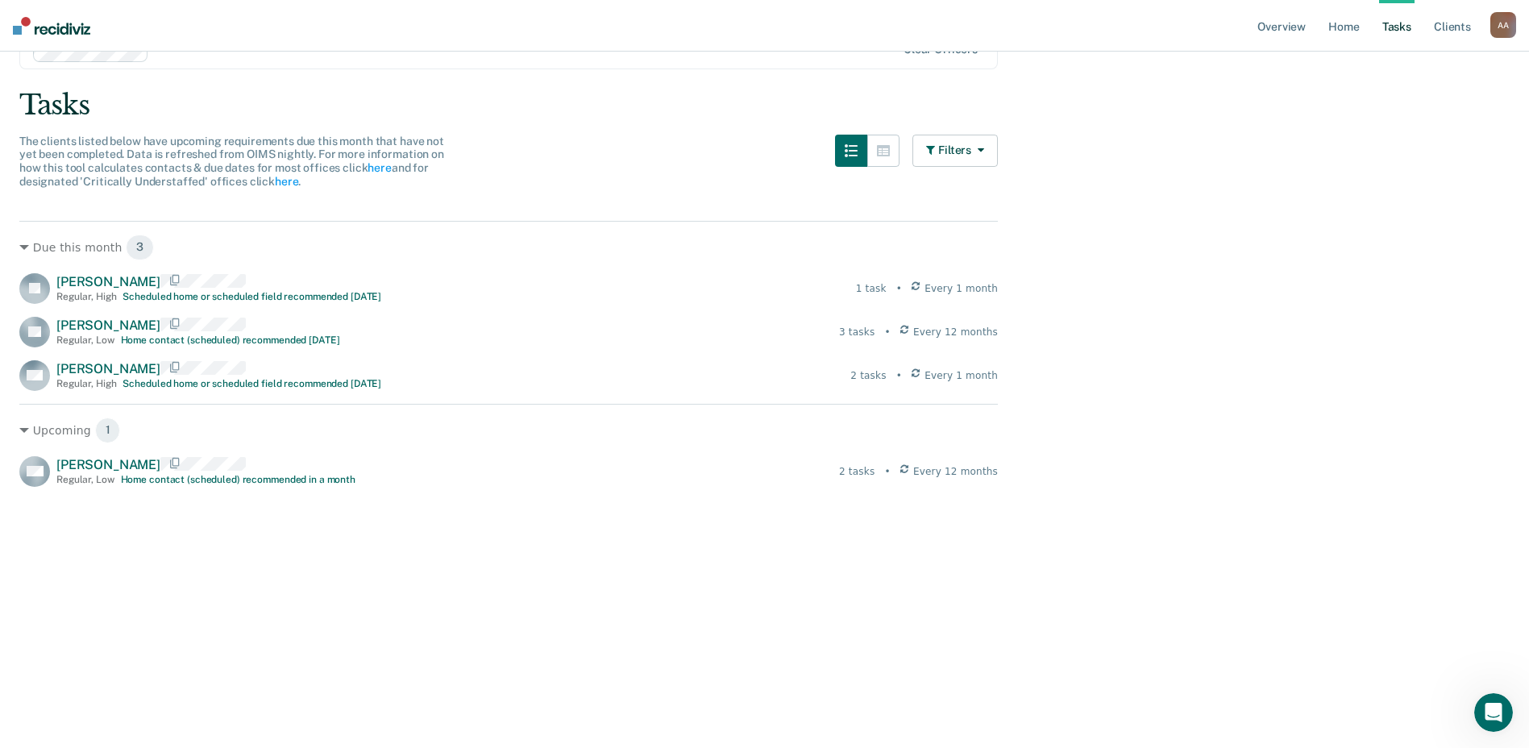
click at [314, 658] on div "Due this month 3 [PERSON_NAME] Regular , High Scheduled home or scheduled field…" at bounding box center [508, 504] width 979 height 567
click at [306, 657] on div "Due this month 3 [PERSON_NAME] Regular , High Scheduled home or scheduled field…" at bounding box center [508, 504] width 979 height 567
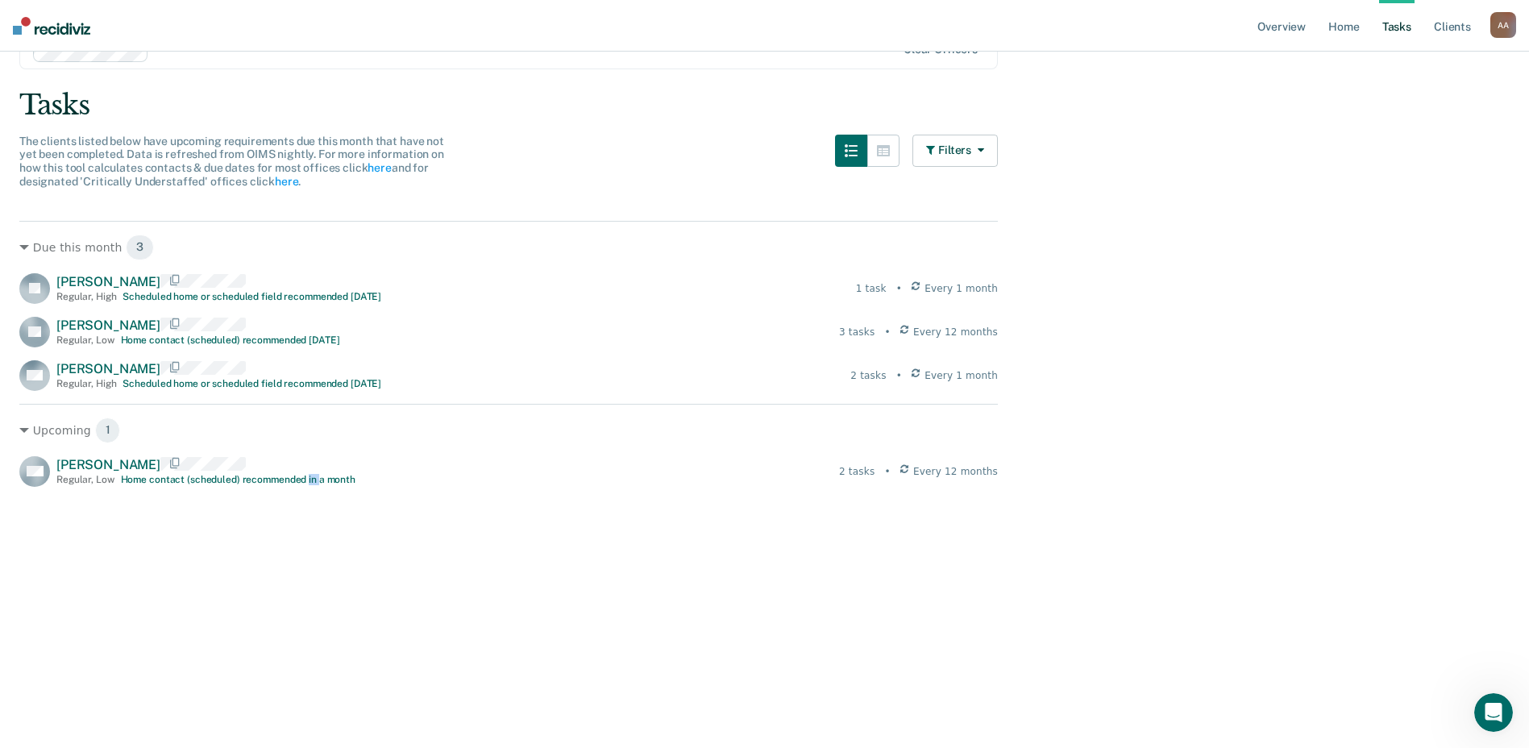
click at [306, 657] on div "Due this month 3 [PERSON_NAME] Regular , High Scheduled home or scheduled field…" at bounding box center [508, 504] width 979 height 567
click at [765, 568] on main "Clear officers Tasks The clients listed below have upcoming requirements due th…" at bounding box center [764, 334] width 1529 height 658
click at [765, 491] on main "Clear officers Tasks The clients listed below have upcoming requirements due th…" at bounding box center [764, 334] width 1529 height 658
click at [311, 551] on div "Due this month 3 [PERSON_NAME] Regular , High Scheduled home or scheduled field…" at bounding box center [508, 504] width 979 height 567
click at [508, 527] on div "Due this month 3 [PERSON_NAME] Regular , High Scheduled home or scheduled field…" at bounding box center [508, 504] width 979 height 567
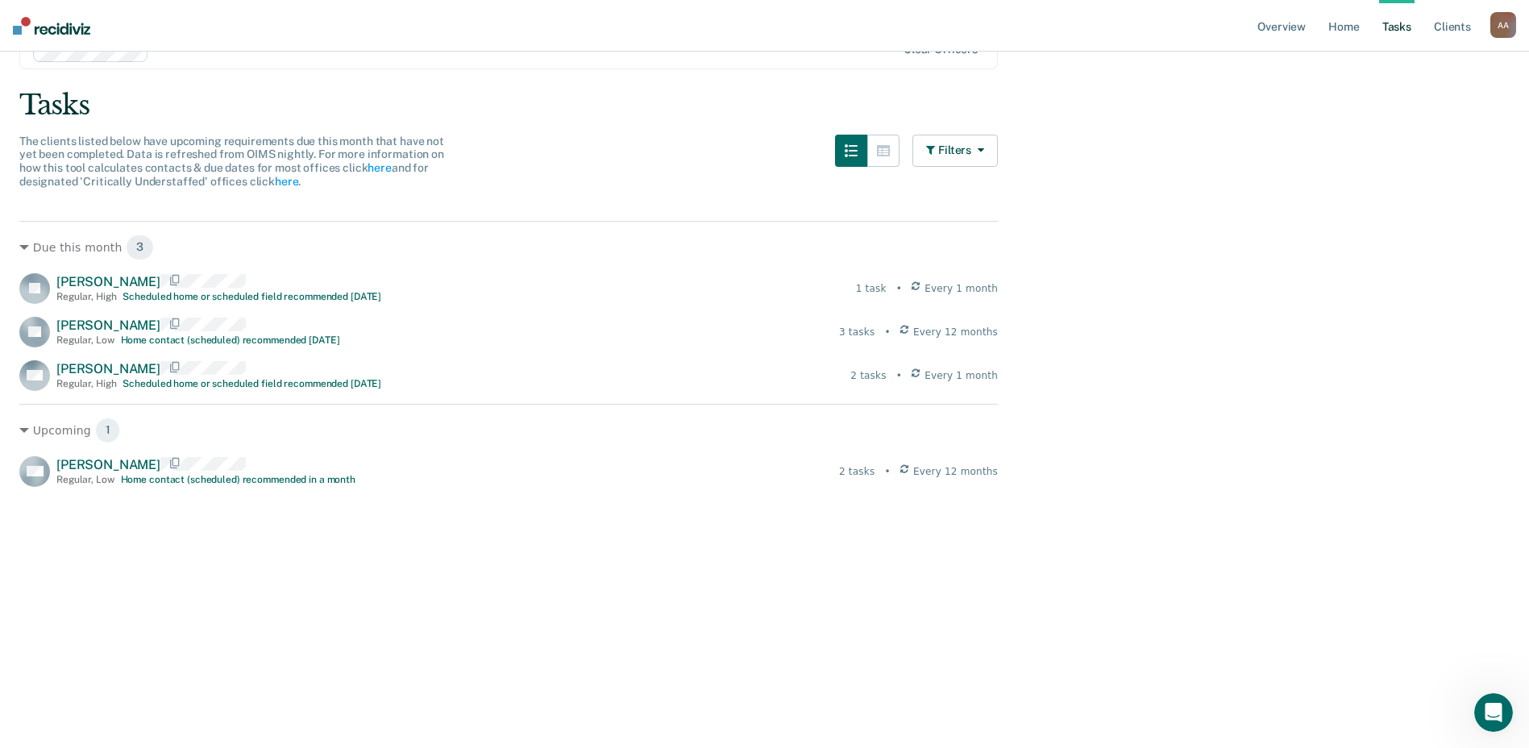
click at [765, 349] on main "Clear officers Tasks The clients listed below have upcoming requirements due th…" at bounding box center [764, 334] width 1529 height 658
click at [765, 426] on main "Clear officers Tasks The clients listed below have upcoming requirements due th…" at bounding box center [764, 334] width 1529 height 658
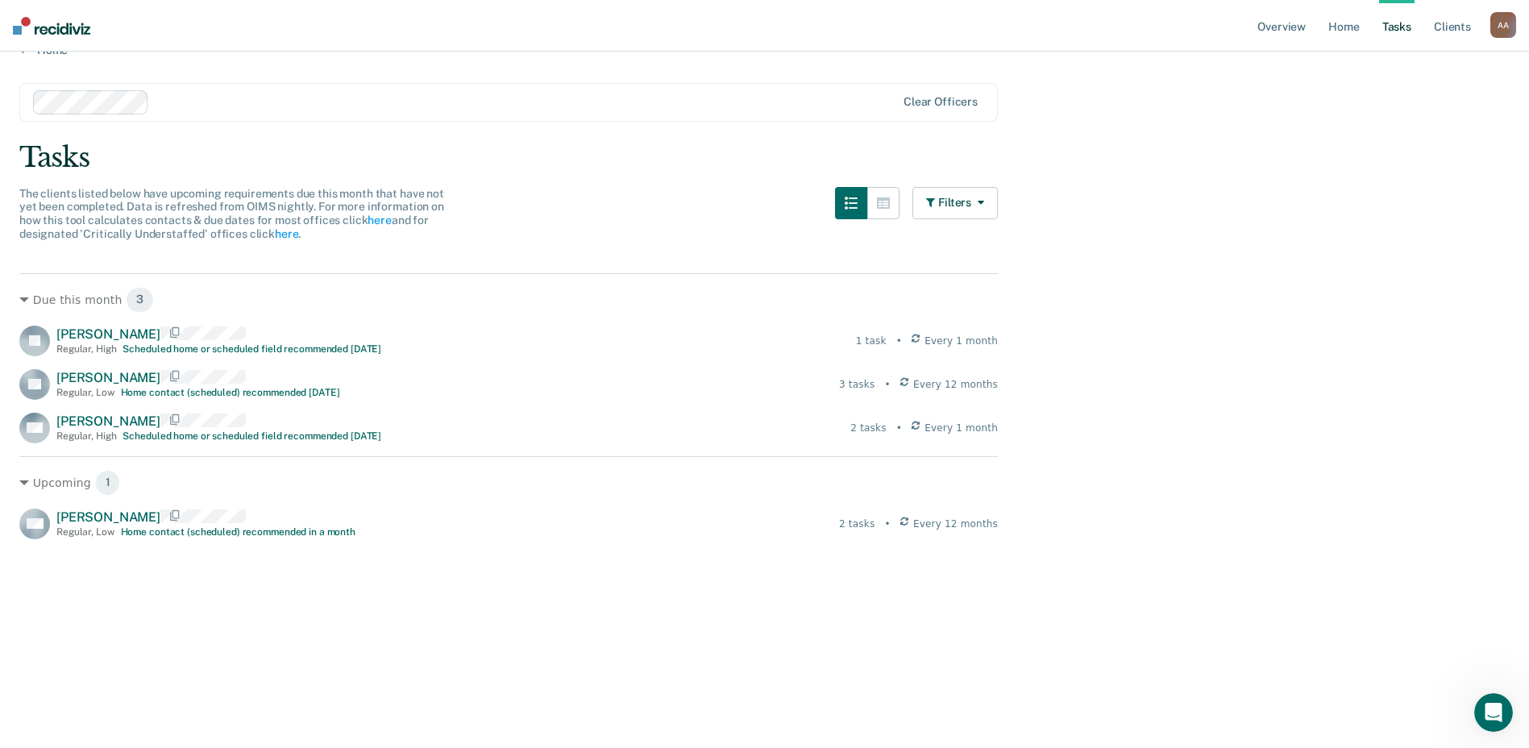
scroll to position [0, 0]
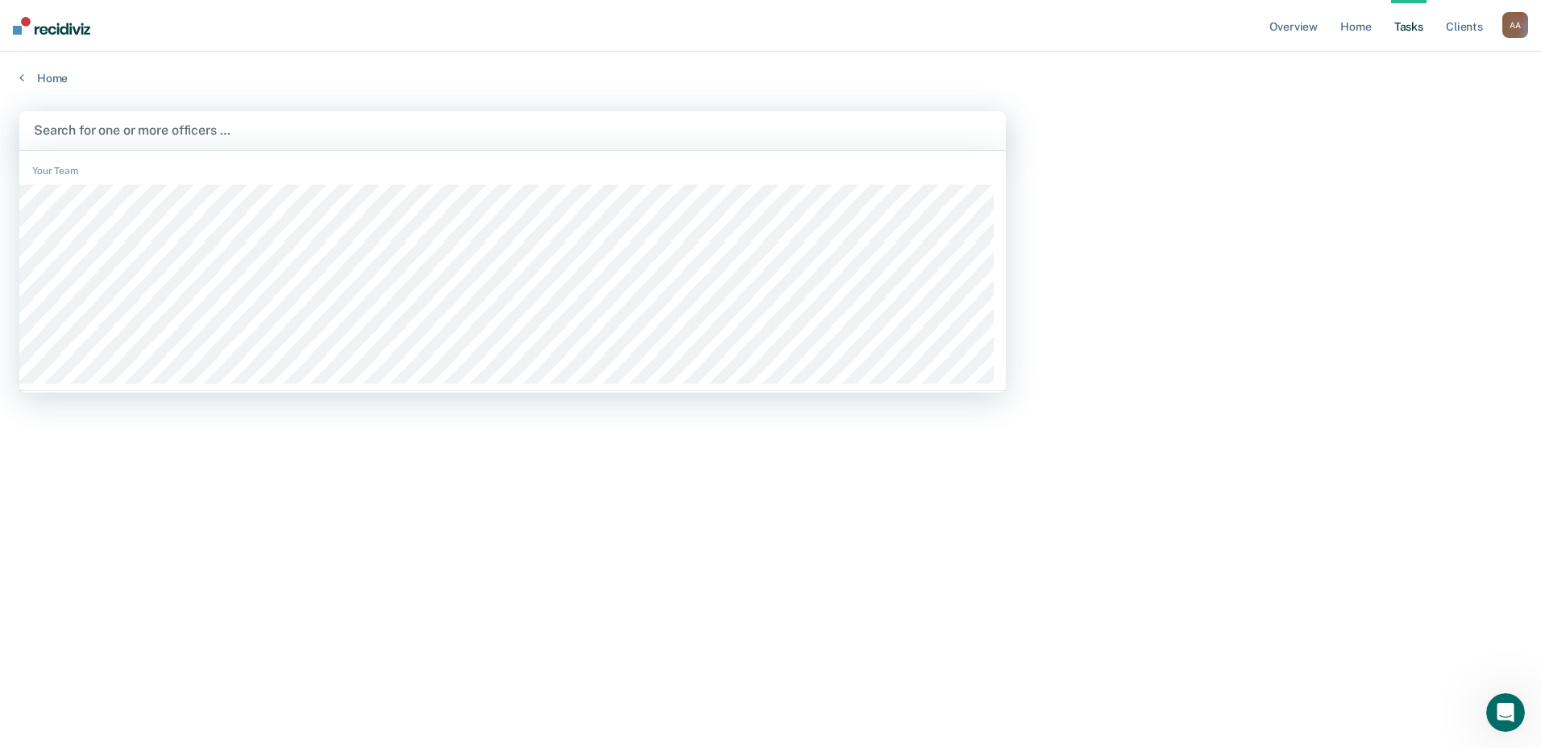
click at [109, 122] on div at bounding box center [513, 130] width 958 height 19
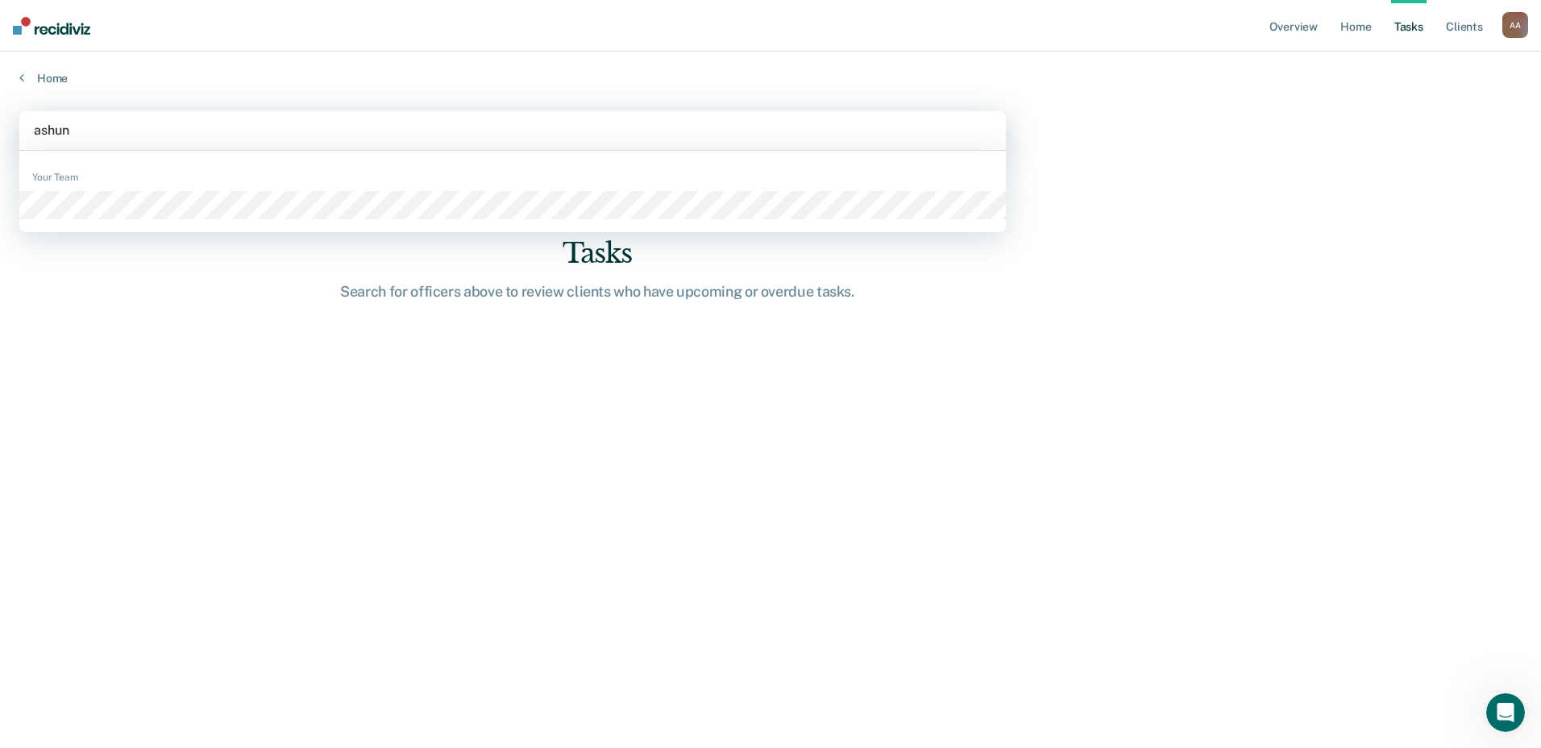
type input "ashunt"
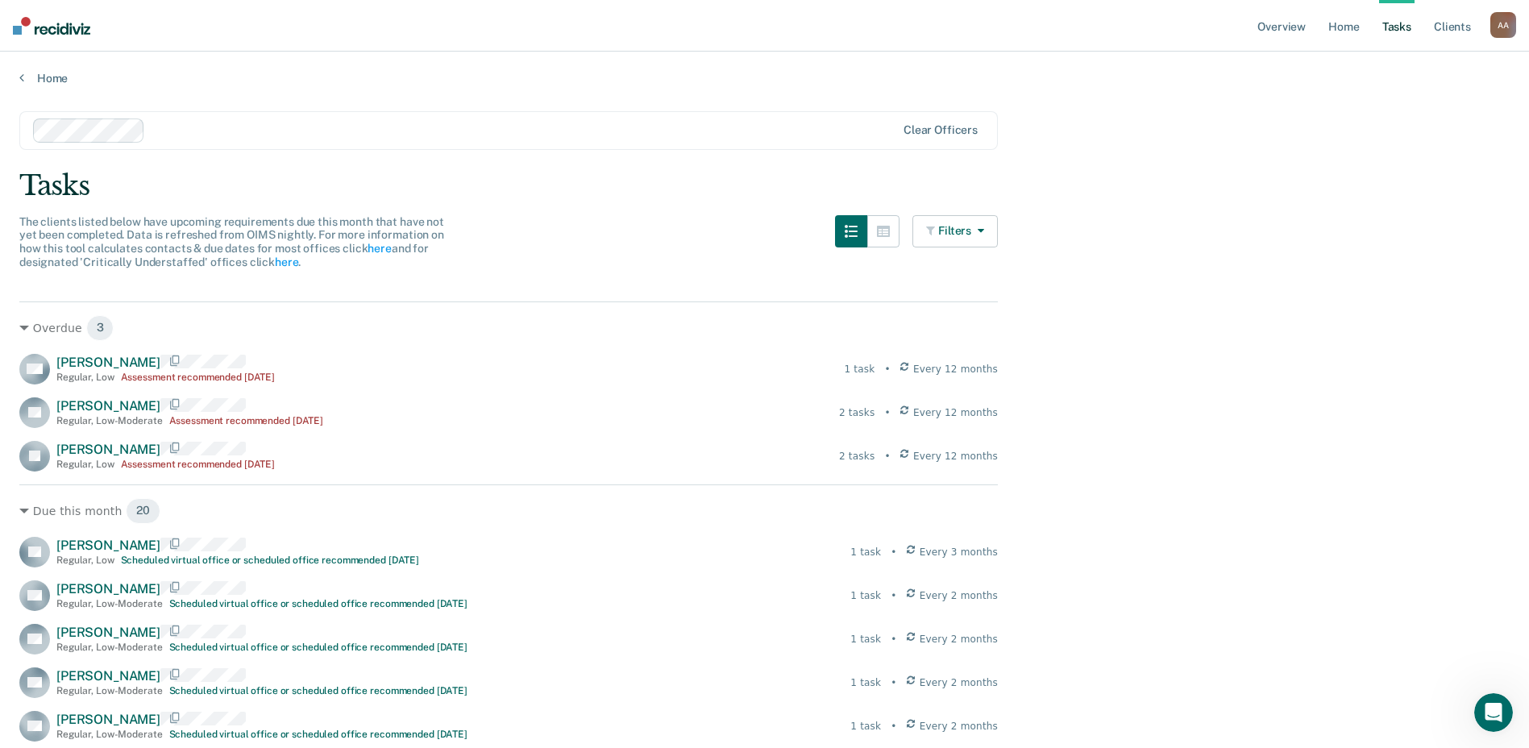
click at [765, 240] on button "Filters" at bounding box center [954, 231] width 85 height 32
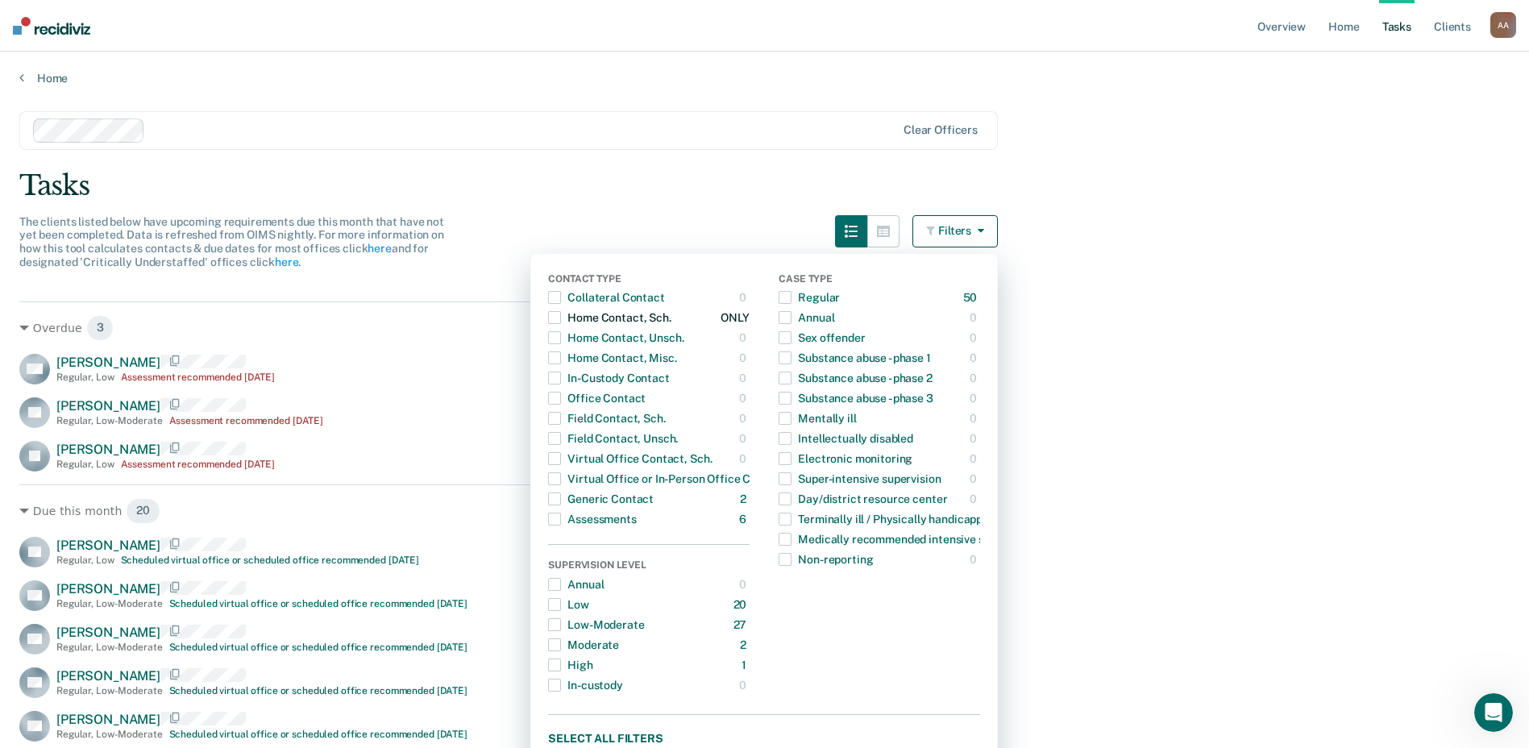
click at [561, 315] on span "button" at bounding box center [554, 317] width 13 height 13
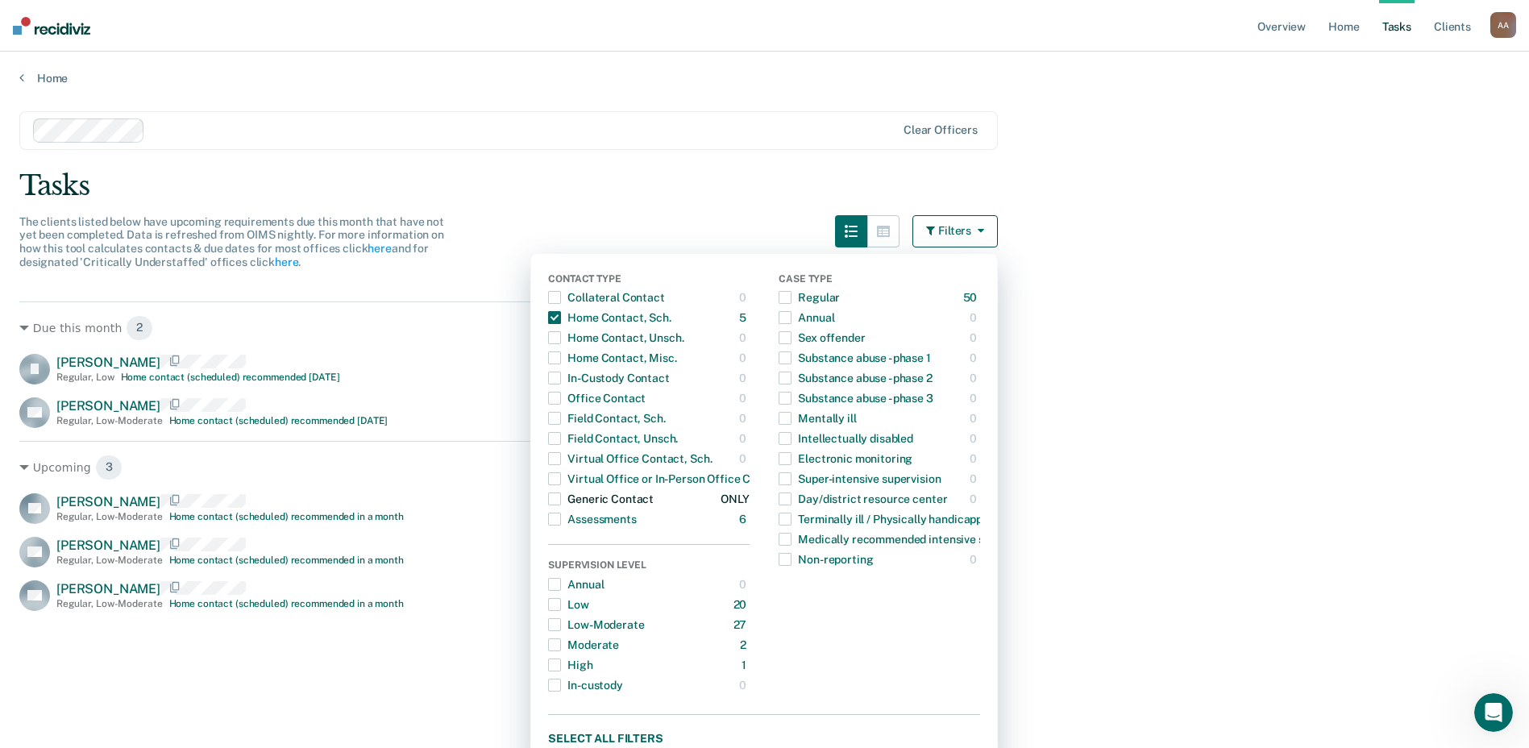
click at [561, 500] on span "button" at bounding box center [554, 498] width 13 height 13
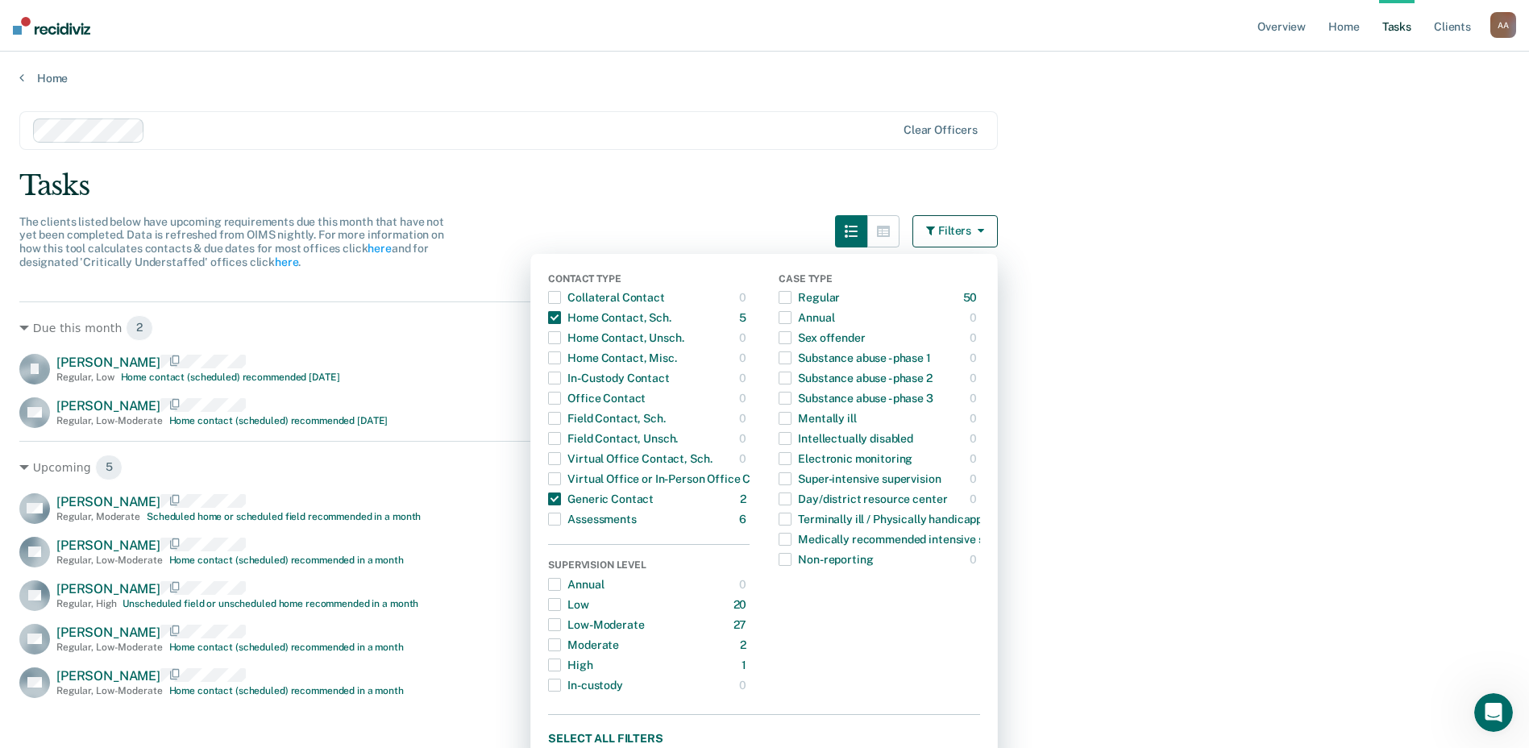
click at [765, 459] on main "Clear officers Tasks The clients listed below have upcoming requirements due th…" at bounding box center [764, 421] width 1529 height 672
